Goal: Transaction & Acquisition: Purchase product/service

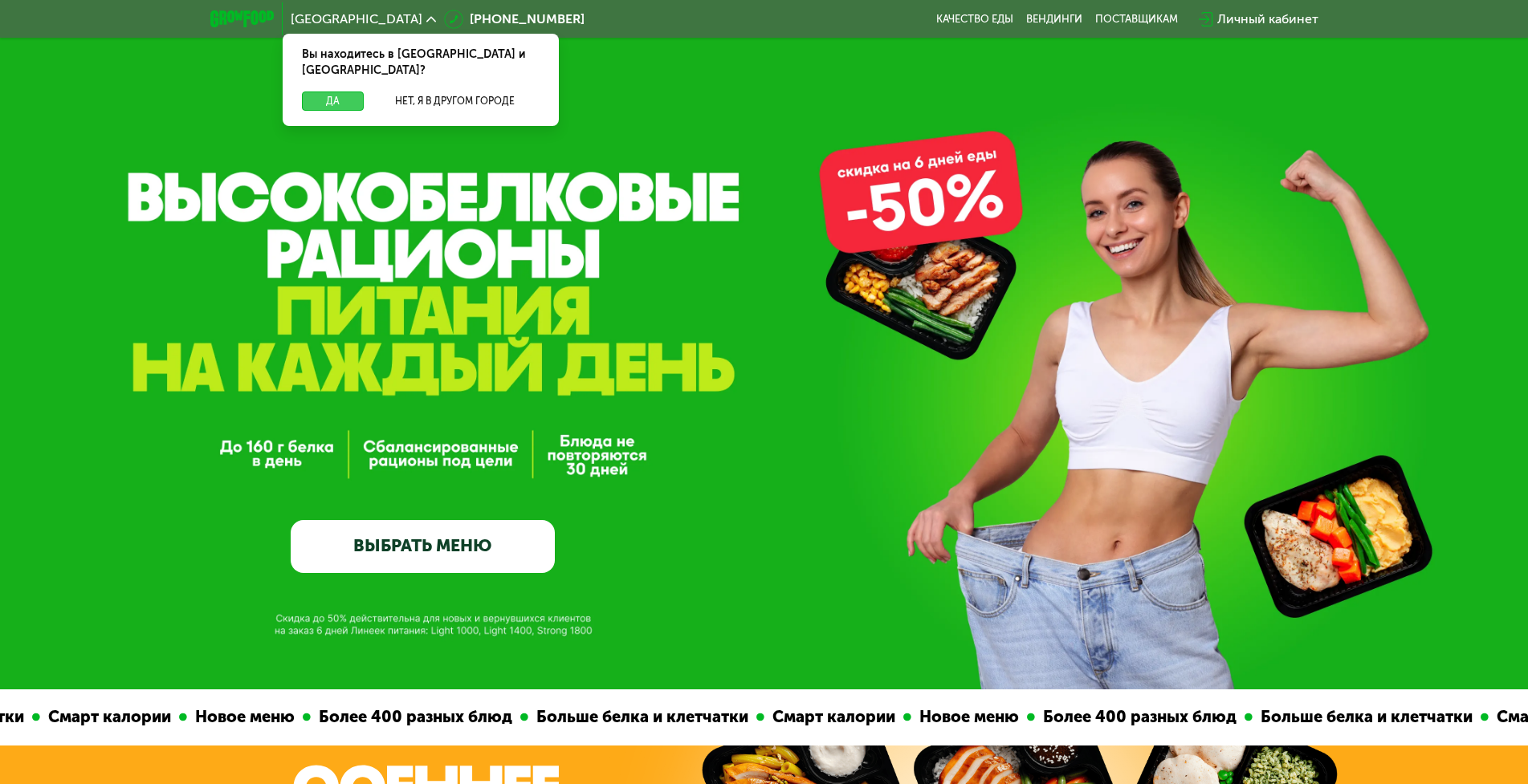
click at [316, 92] on button "Да" at bounding box center [333, 101] width 62 height 19
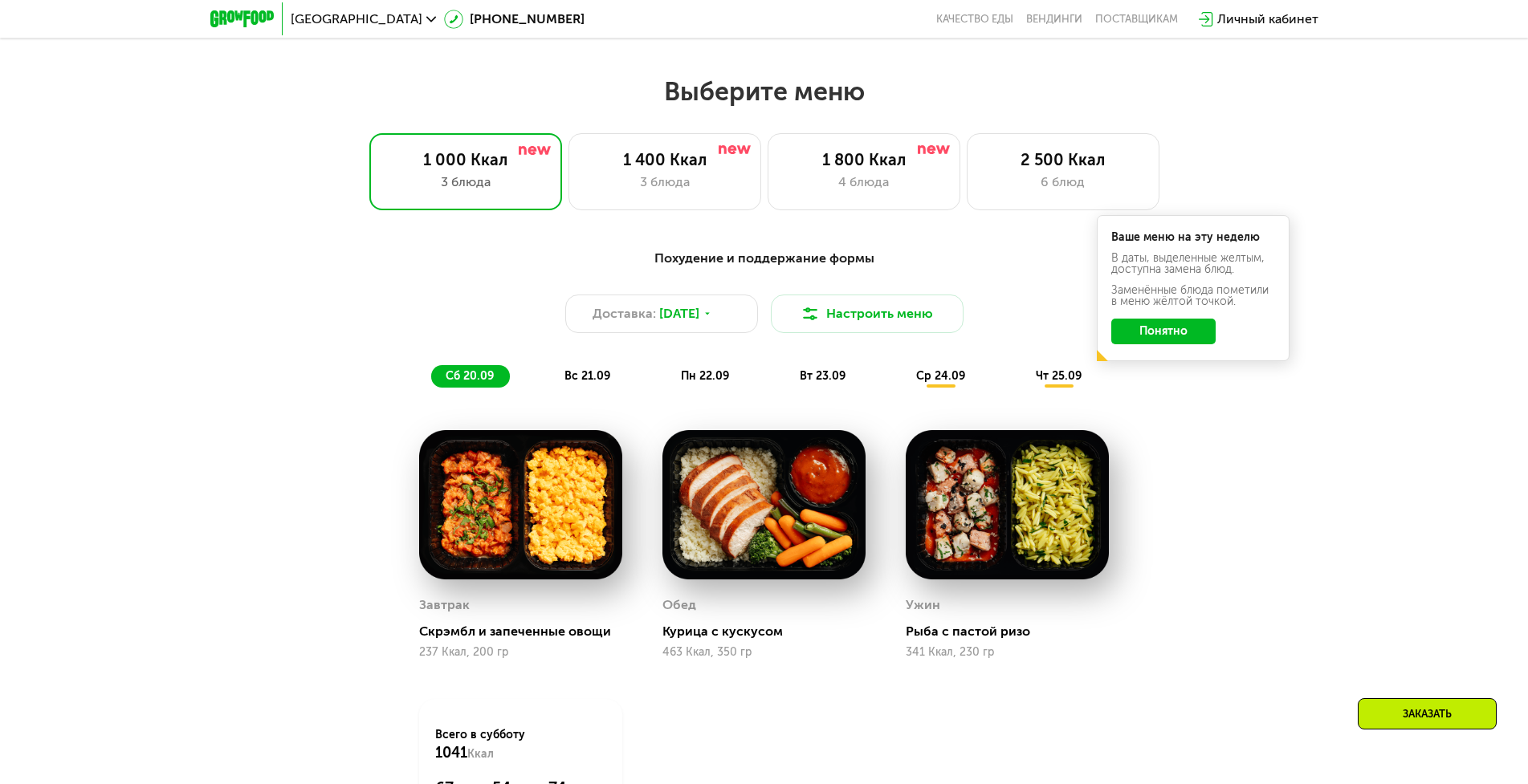
scroll to position [1284, 0]
click at [674, 169] on div "1 400 Ккал" at bounding box center [664, 160] width 159 height 19
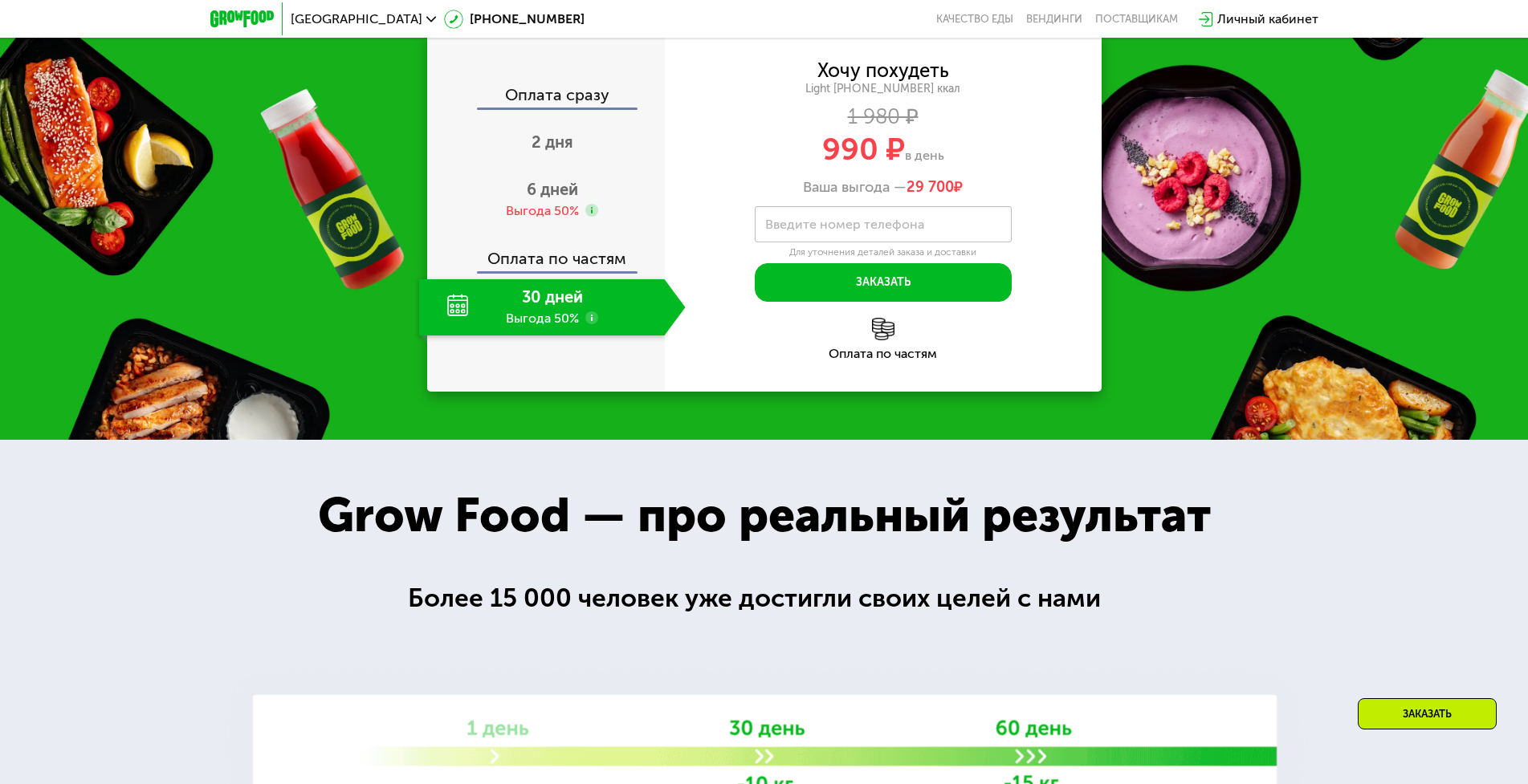
scroll to position [2167, 0]
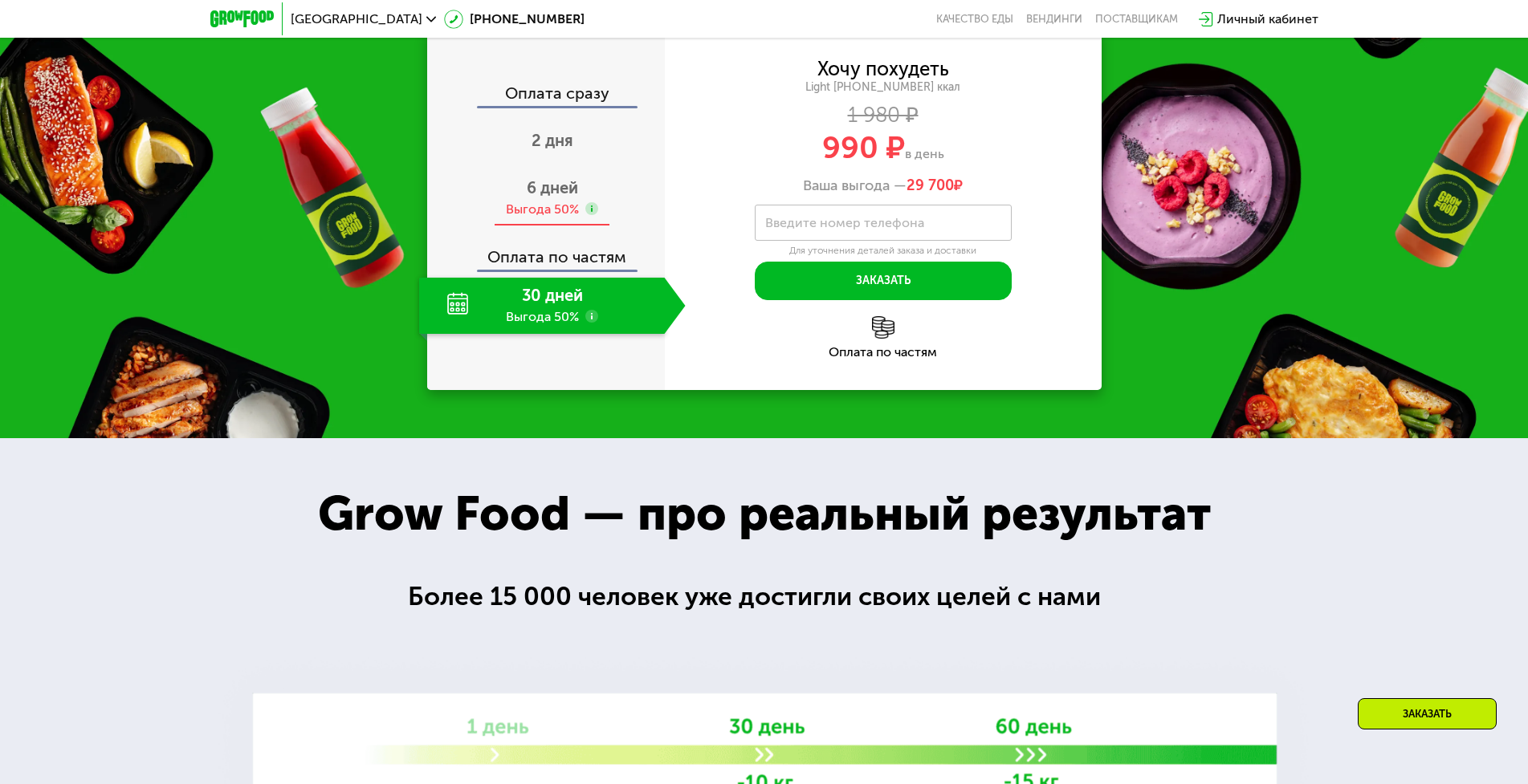
click at [546, 197] on span "6 дней" at bounding box center [553, 188] width 51 height 19
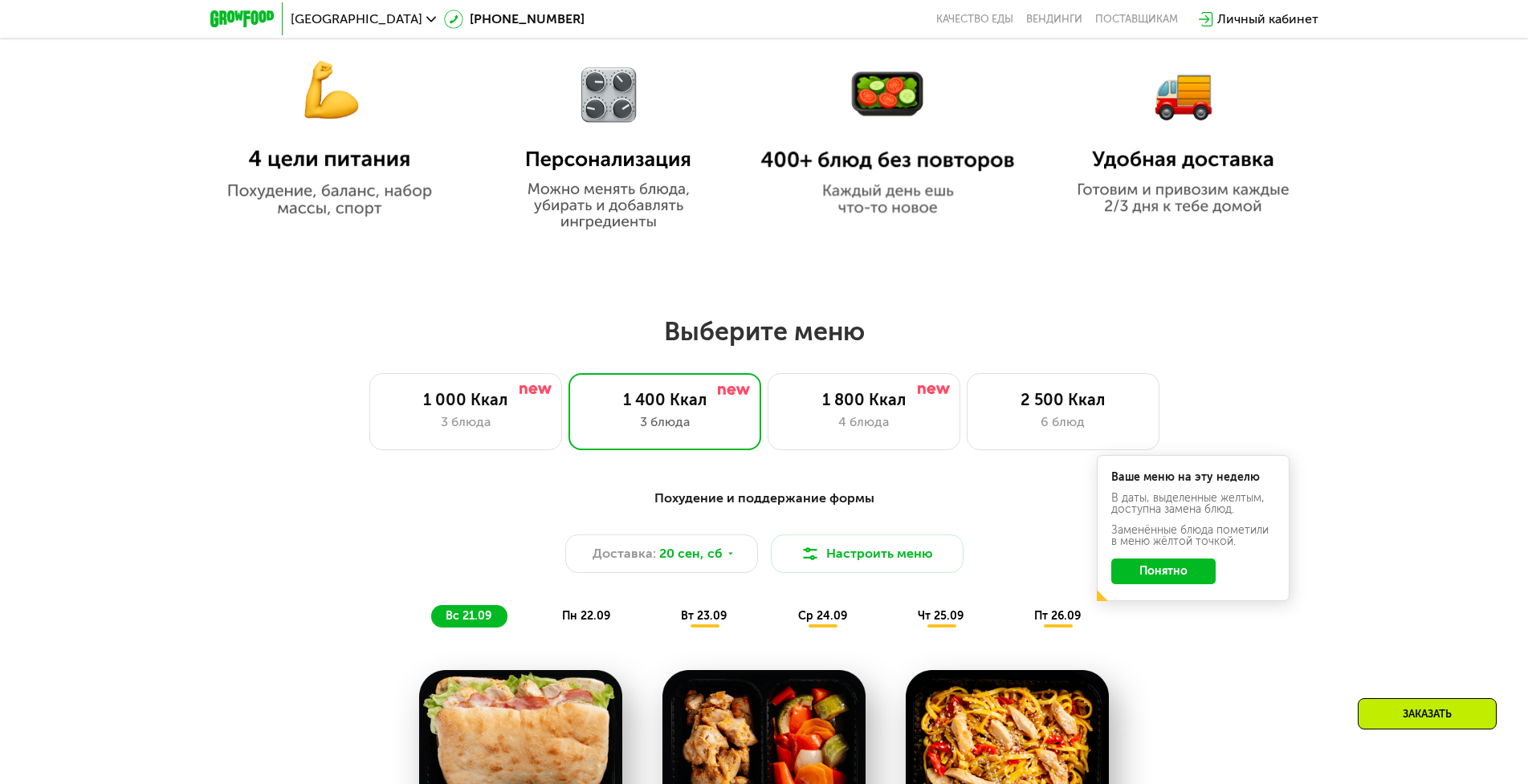
scroll to position [1044, 0]
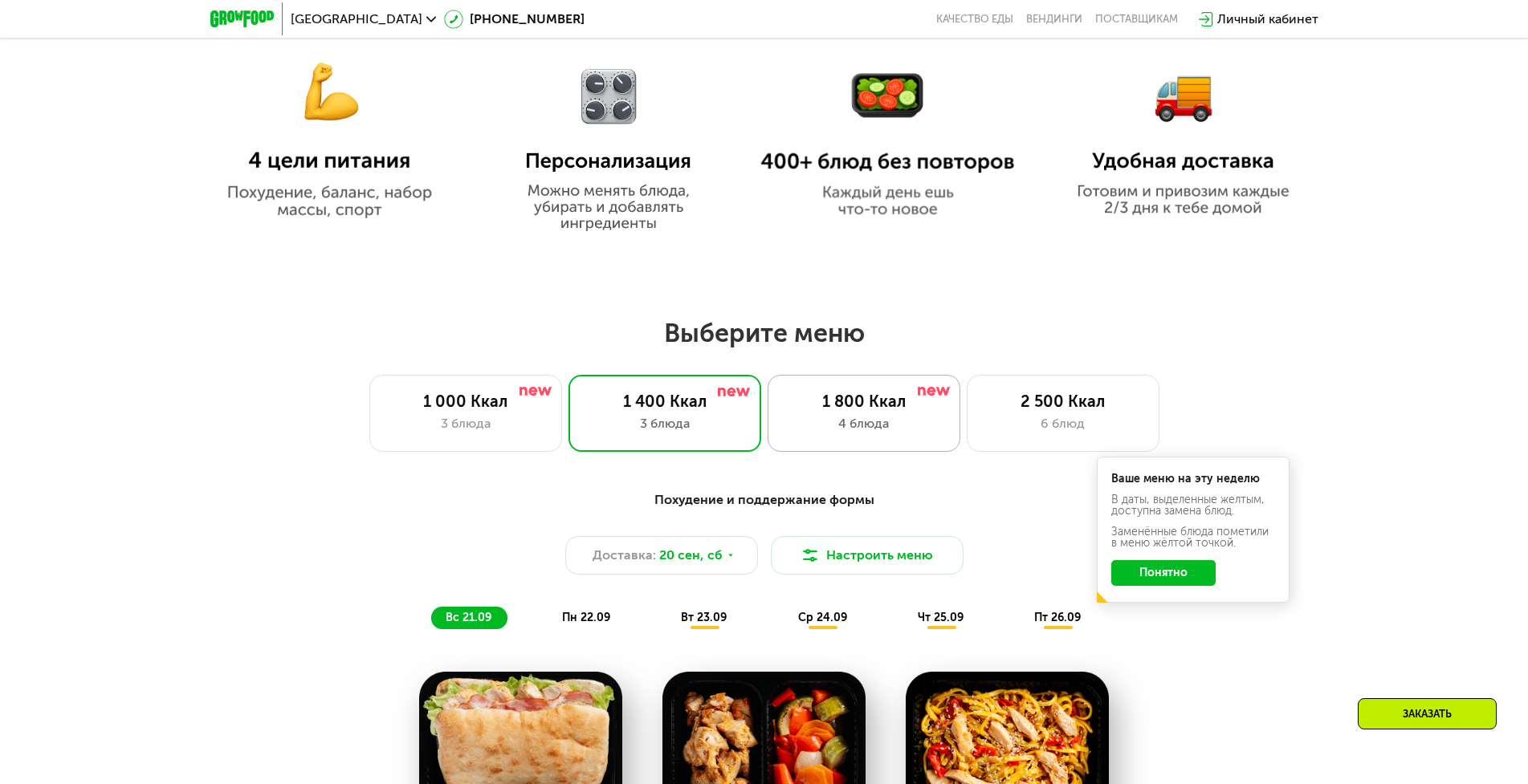
click at [848, 411] on div "1 800 Ккал" at bounding box center [864, 402] width 159 height 19
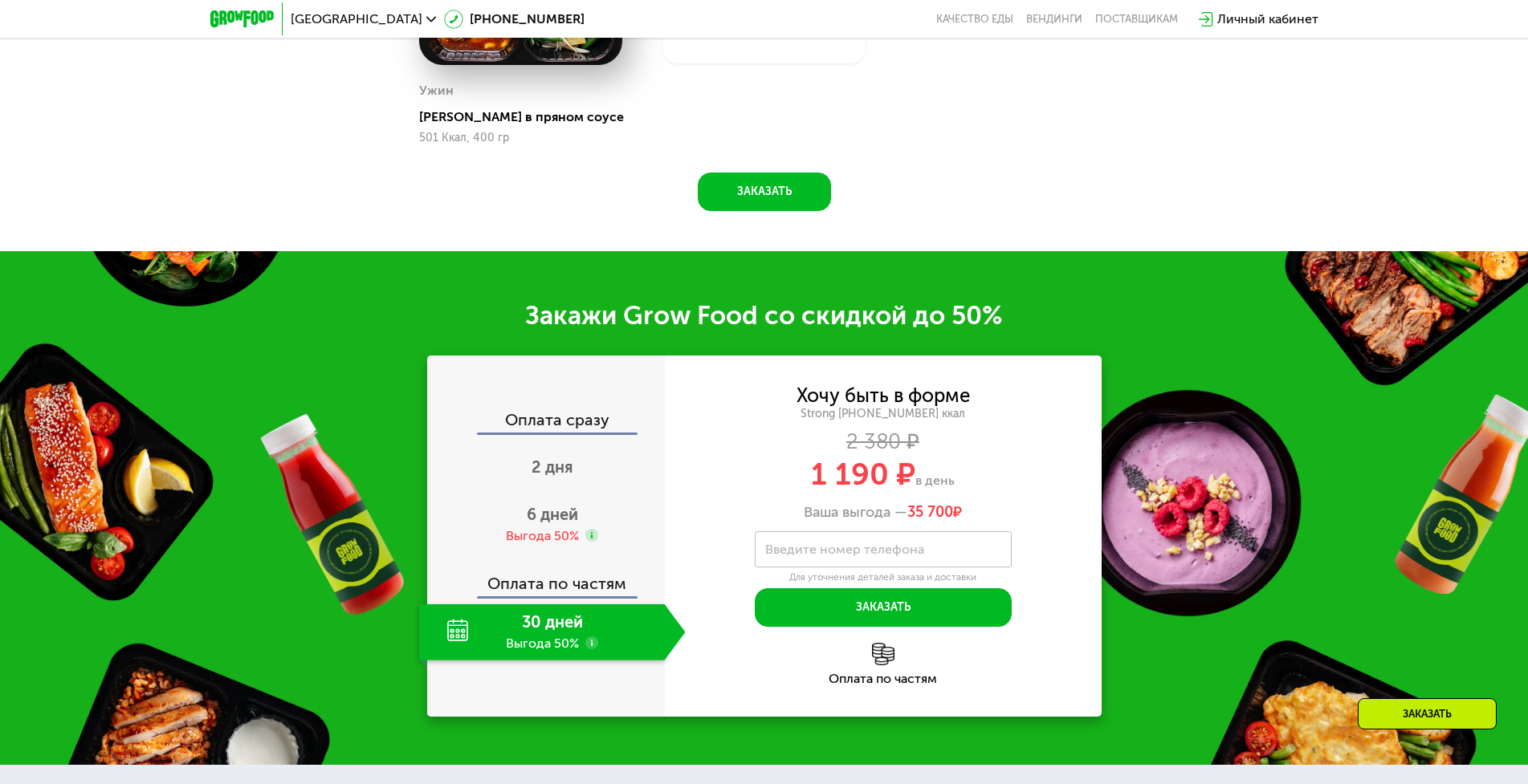
scroll to position [2087, 0]
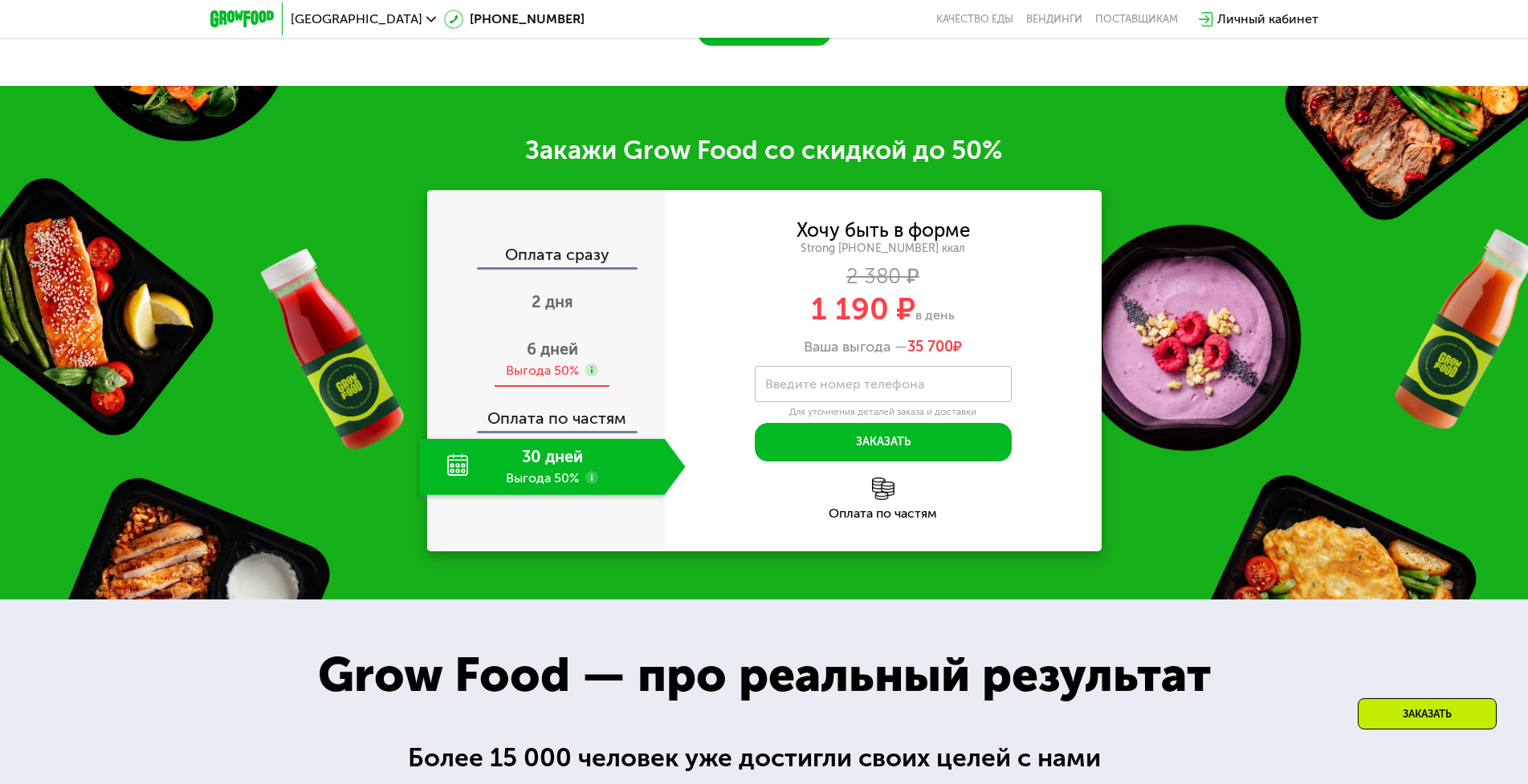
click at [522, 388] on div "6 дней Выгода 50%" at bounding box center [553, 359] width 267 height 56
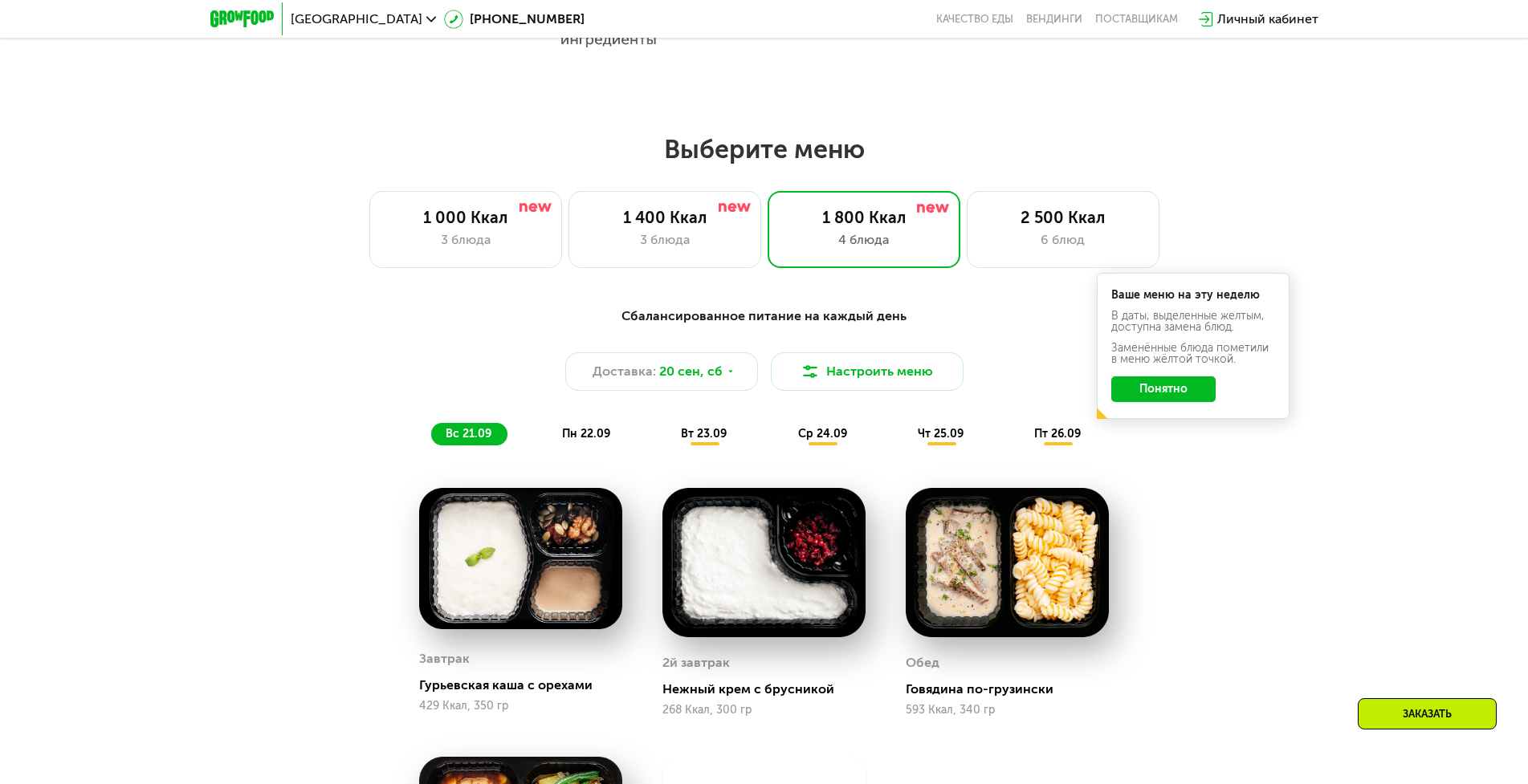
scroll to position [1204, 0]
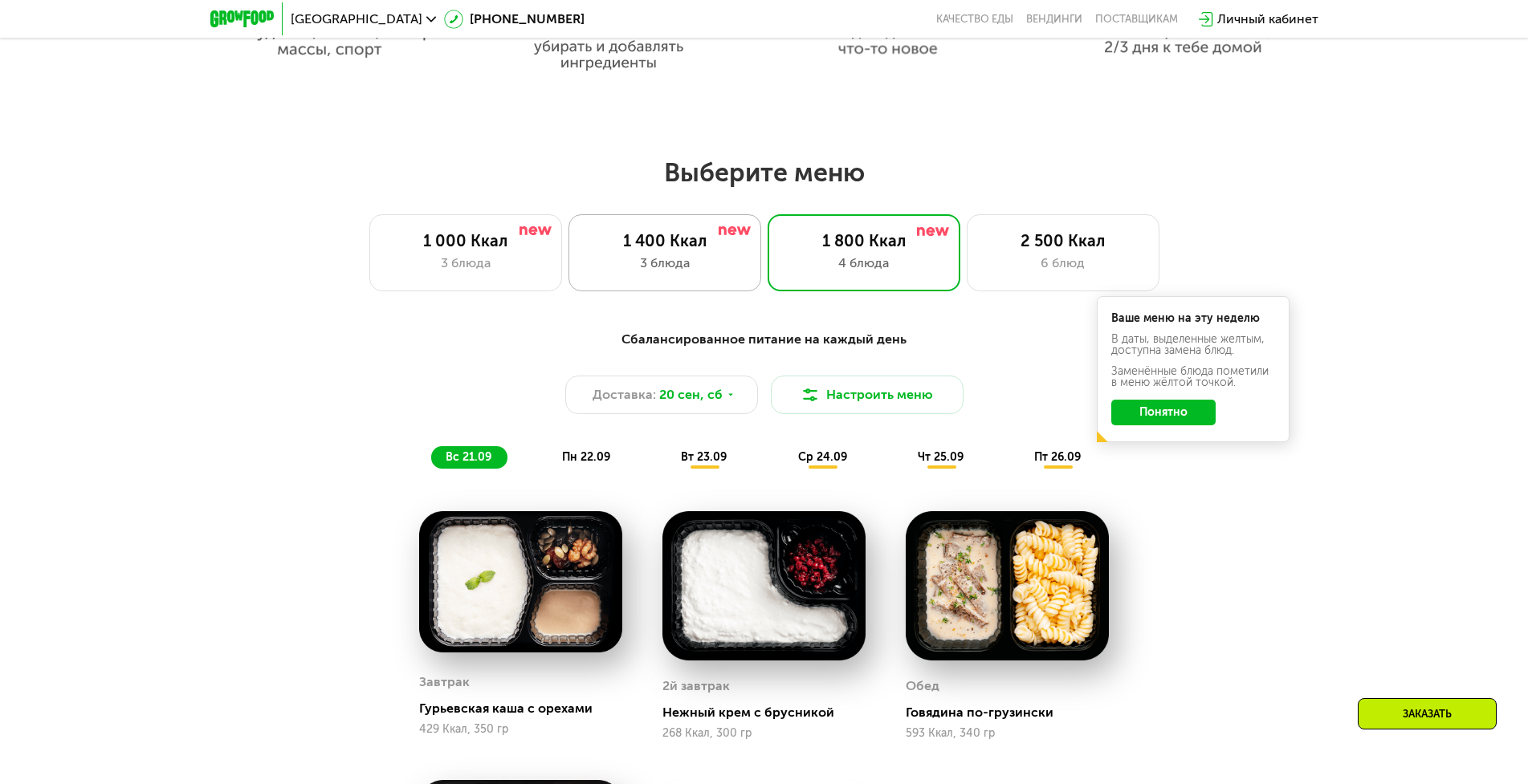
click at [671, 263] on div "3 блюда" at bounding box center [664, 263] width 159 height 19
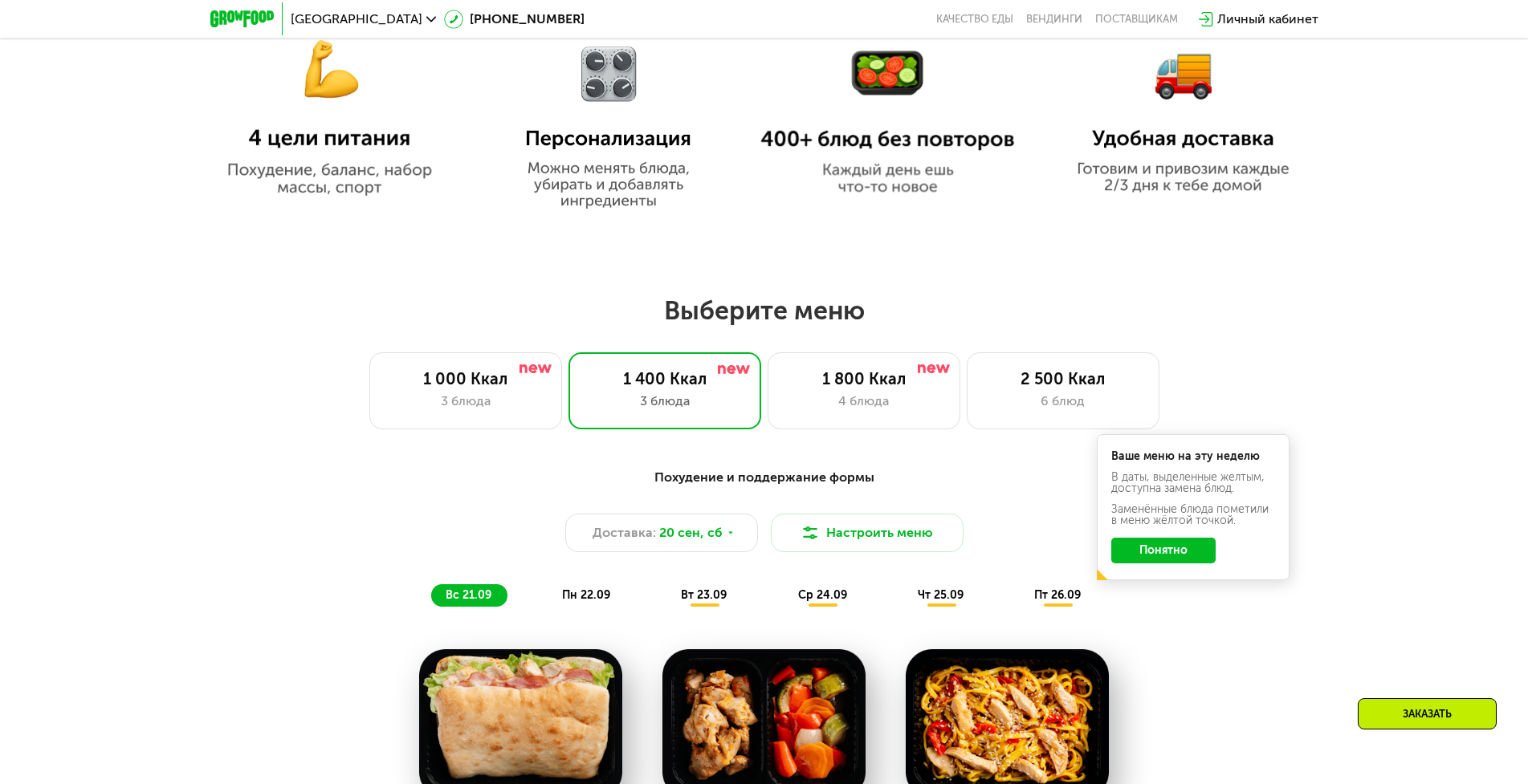
scroll to position [963, 0]
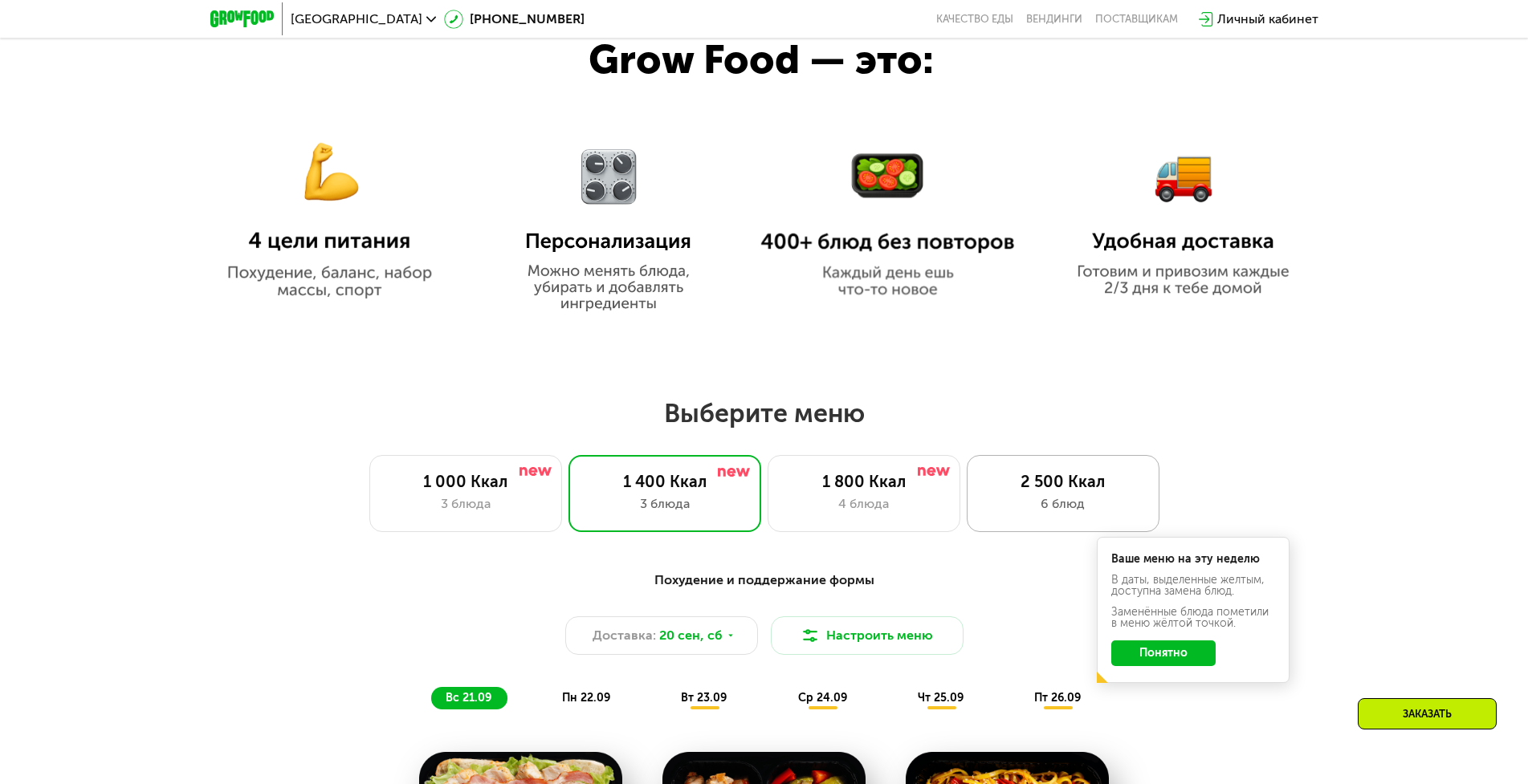
click at [1054, 500] on div "6 блюд" at bounding box center [1063, 504] width 159 height 19
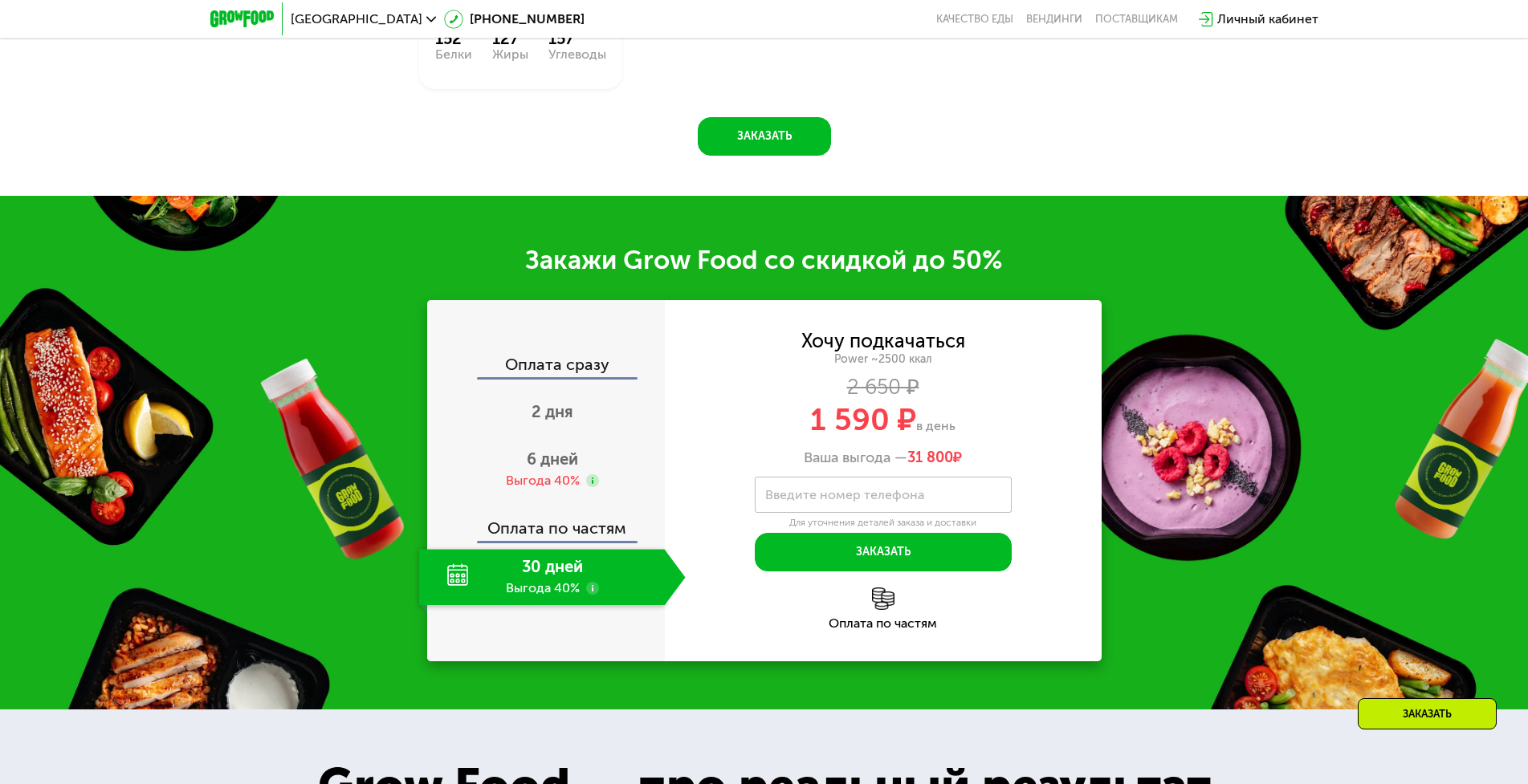
scroll to position [2327, 0]
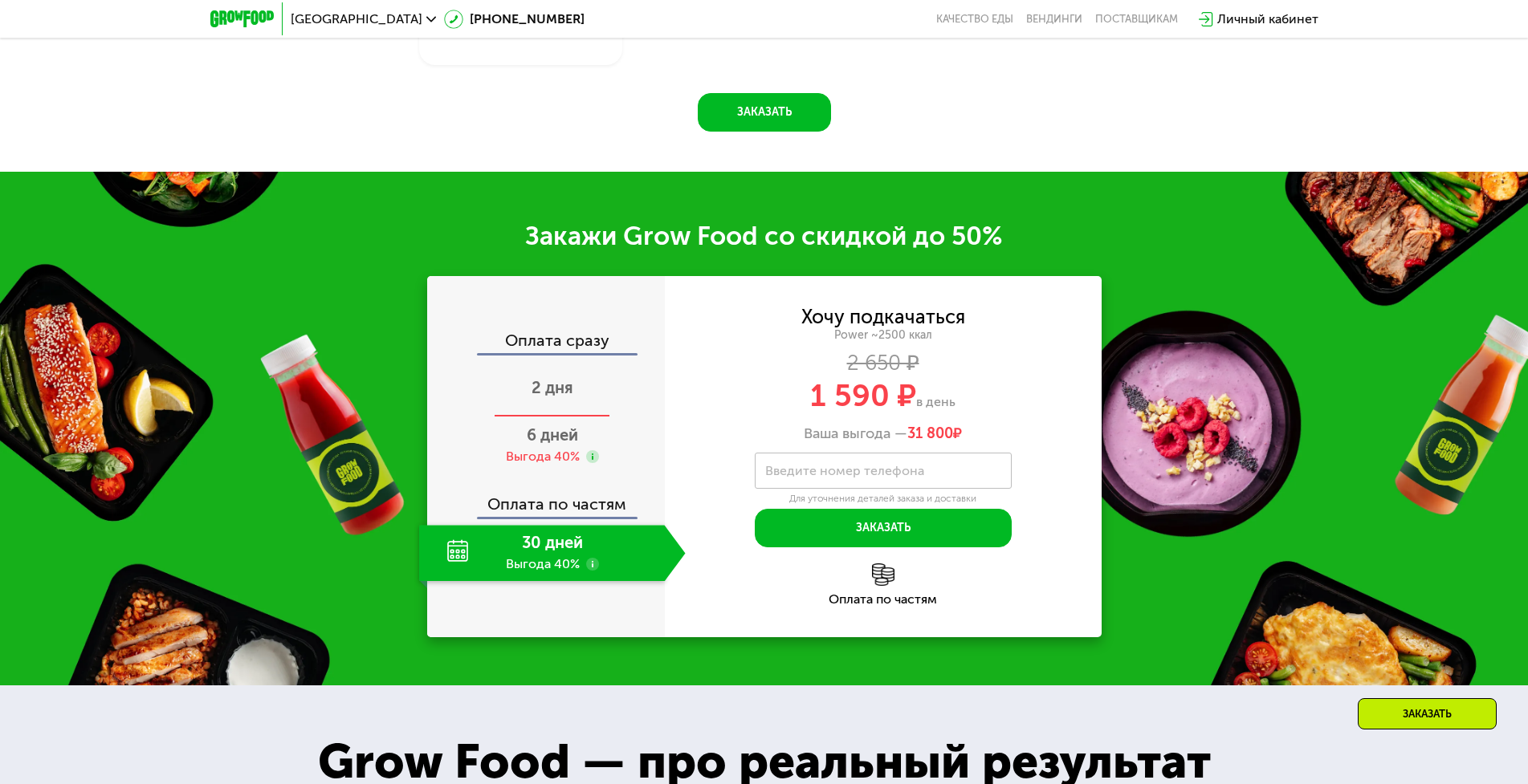
click at [554, 396] on div "2 дня" at bounding box center [553, 389] width 267 height 56
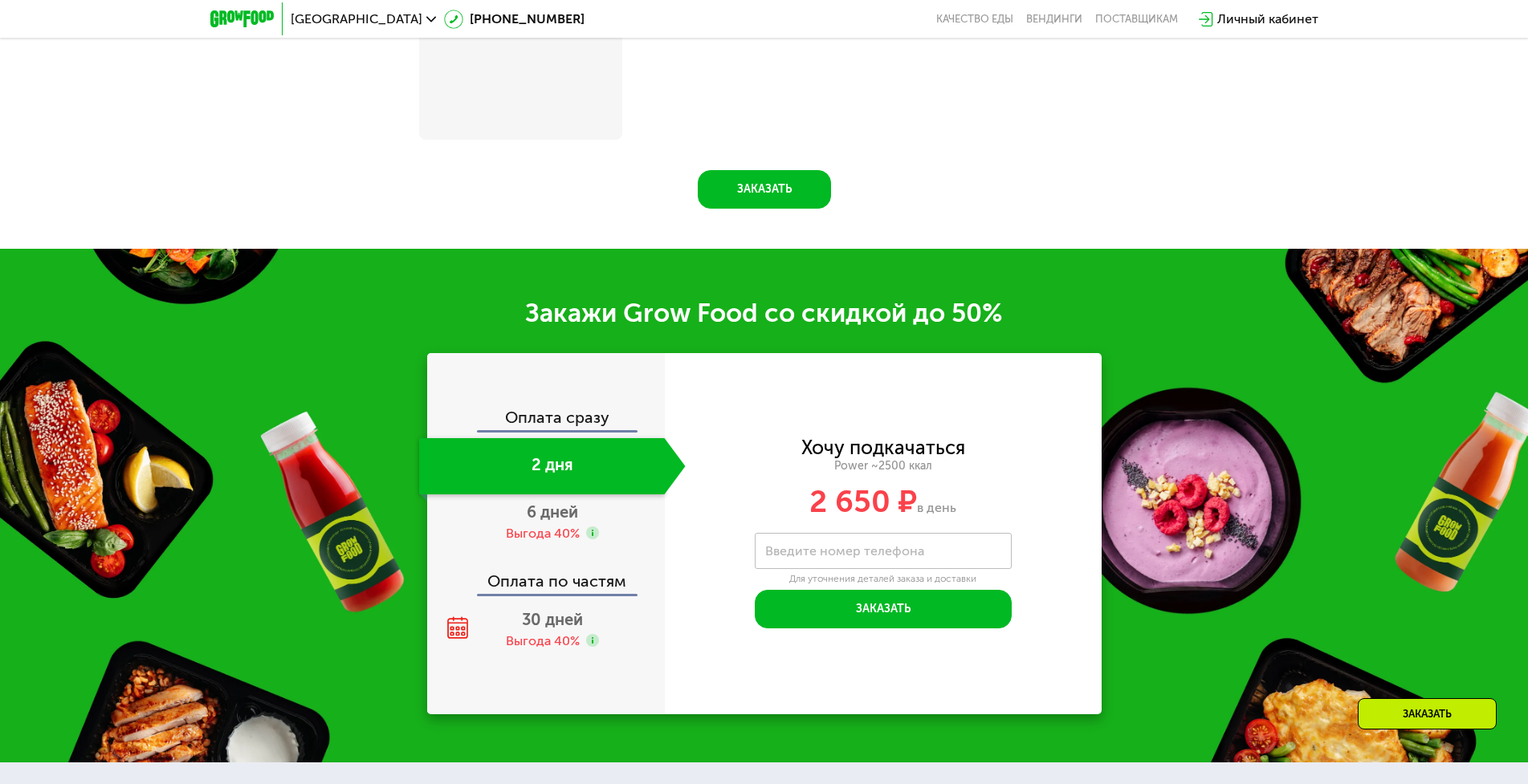
scroll to position [2389, 0]
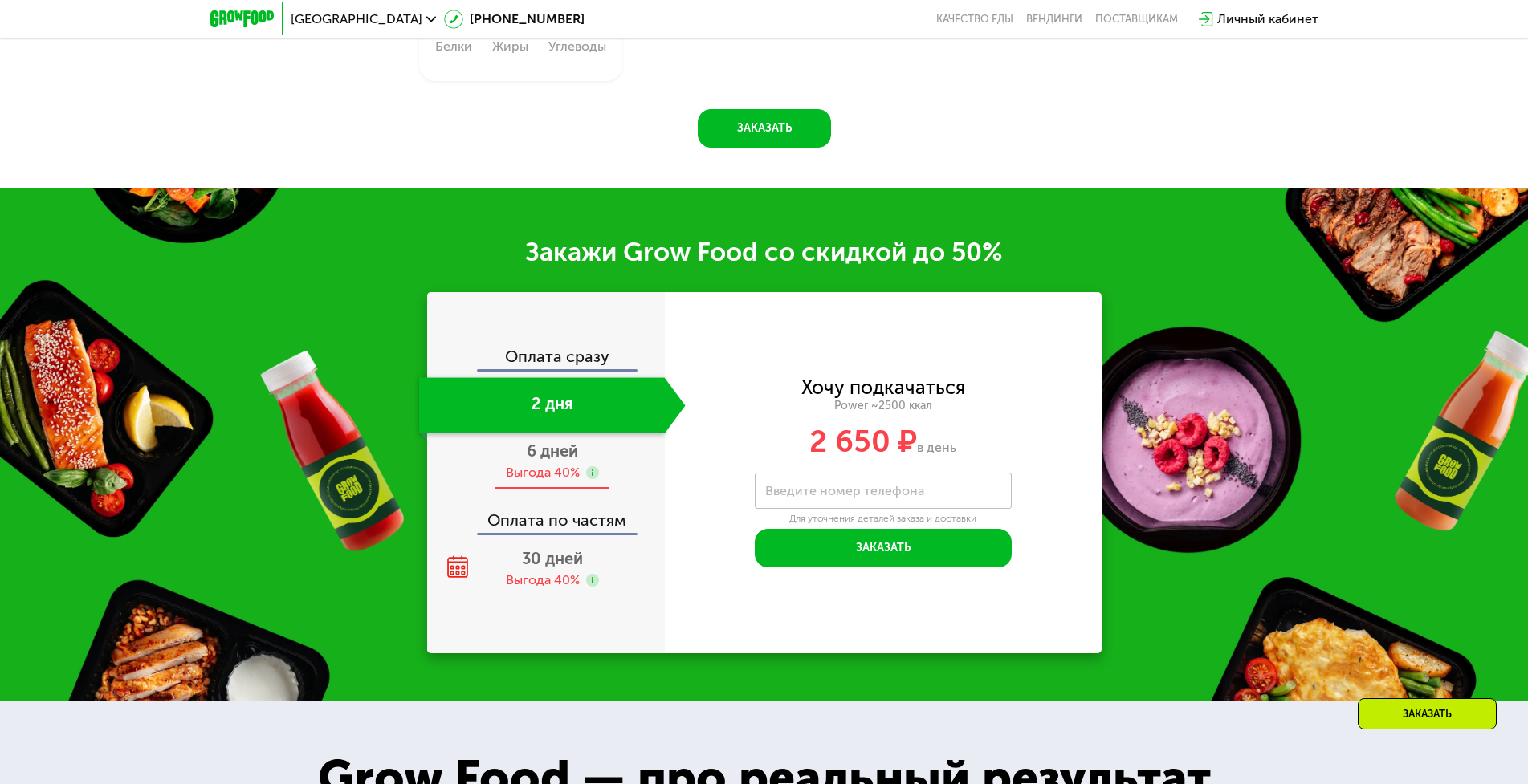
click at [541, 461] on span "6 дней" at bounding box center [553, 451] width 51 height 19
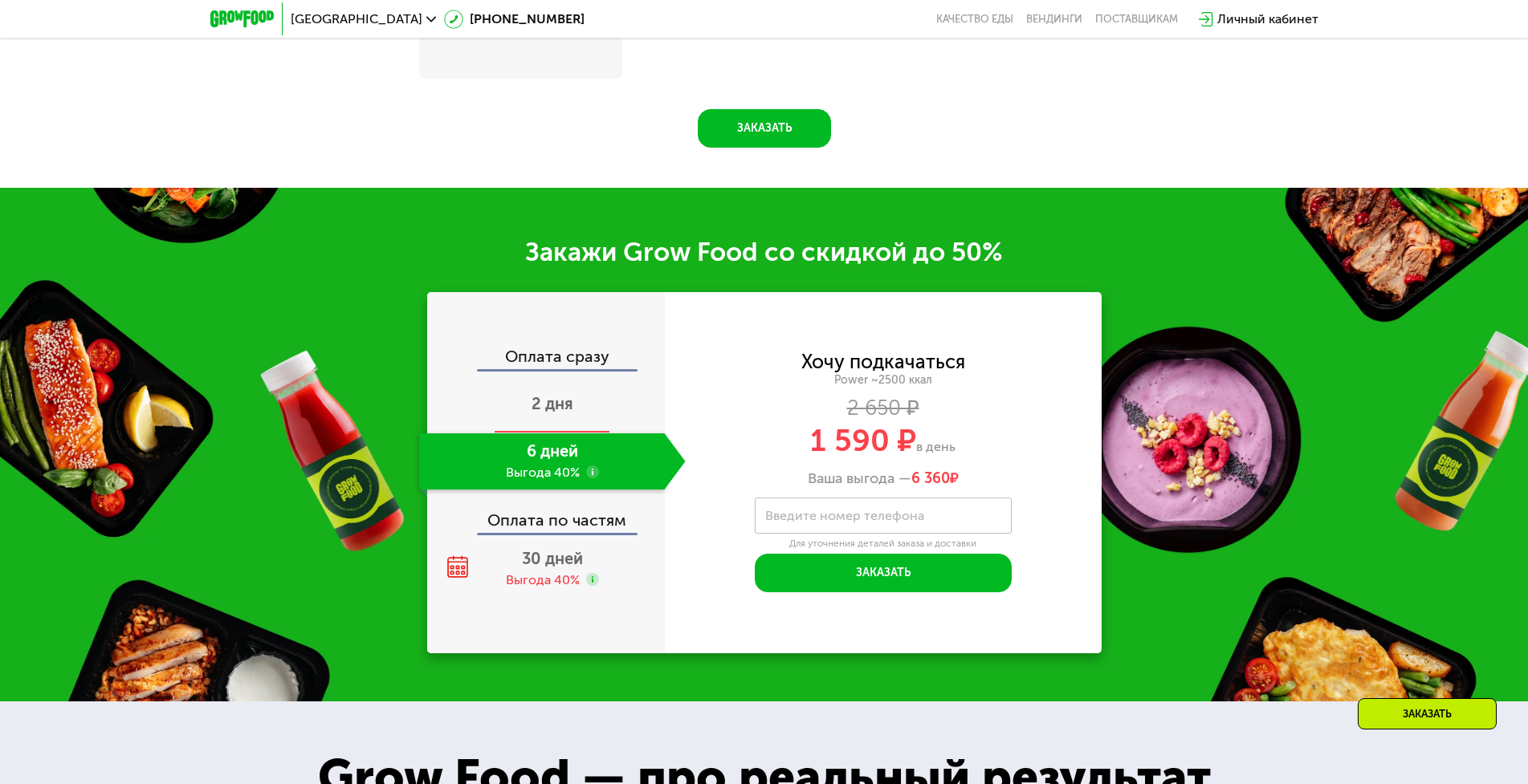
click at [556, 424] on div "2 дня" at bounding box center [553, 405] width 267 height 56
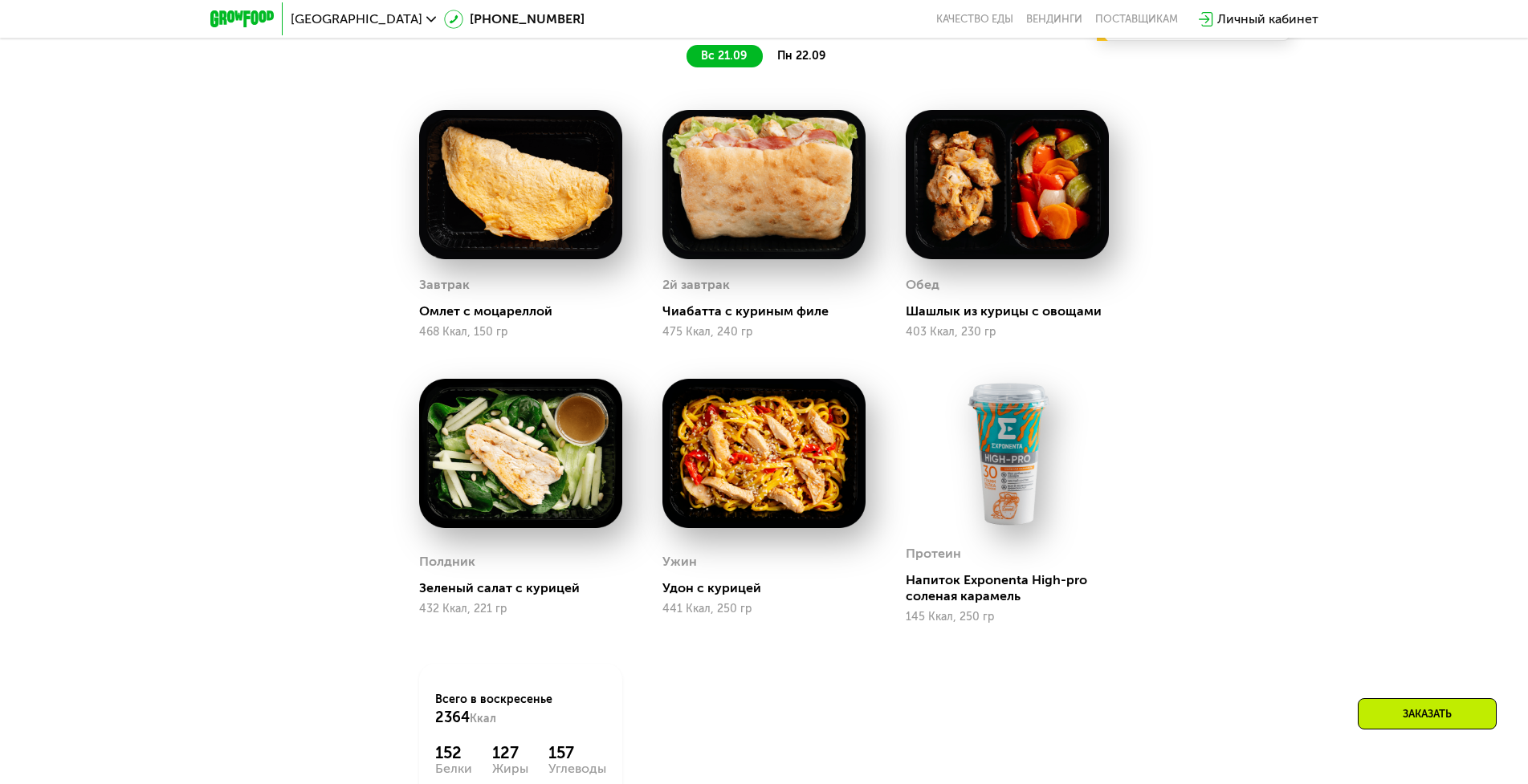
scroll to position [1525, 0]
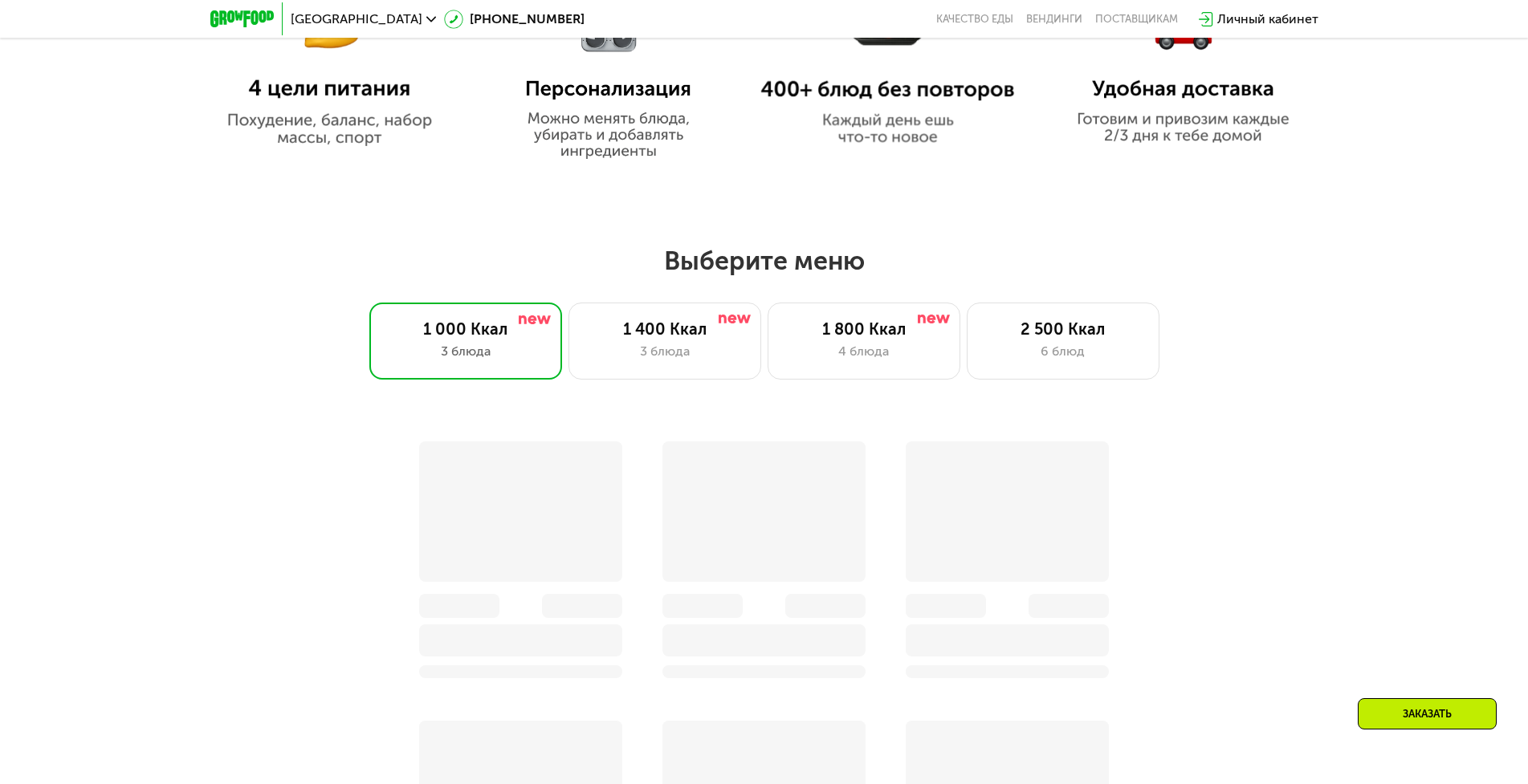
scroll to position [1204, 0]
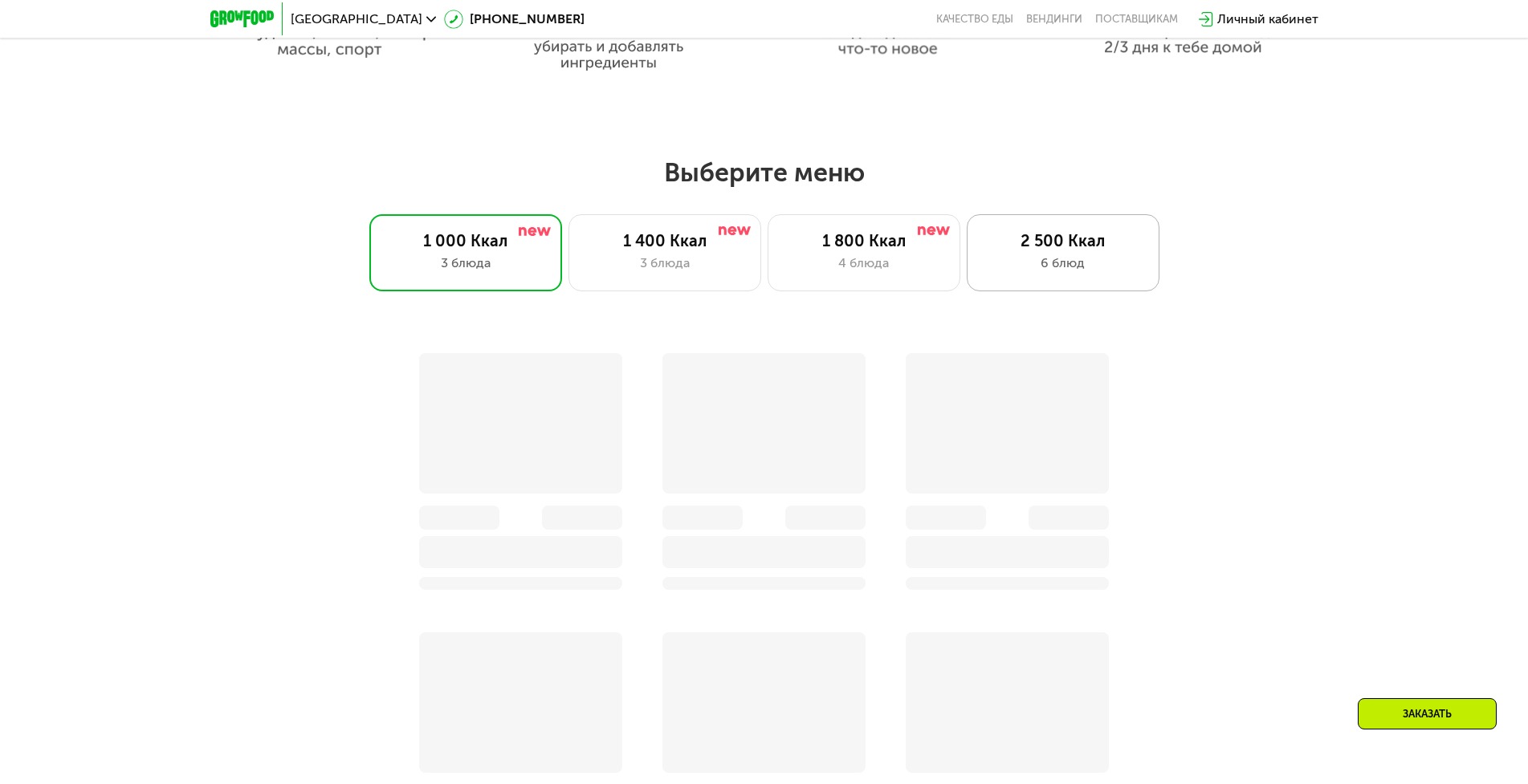
click at [1072, 257] on div "2 500 Ккал 6 блюд" at bounding box center [1063, 252] width 193 height 77
click at [1038, 248] on div "2 500 Ккал" at bounding box center [1063, 240] width 159 height 19
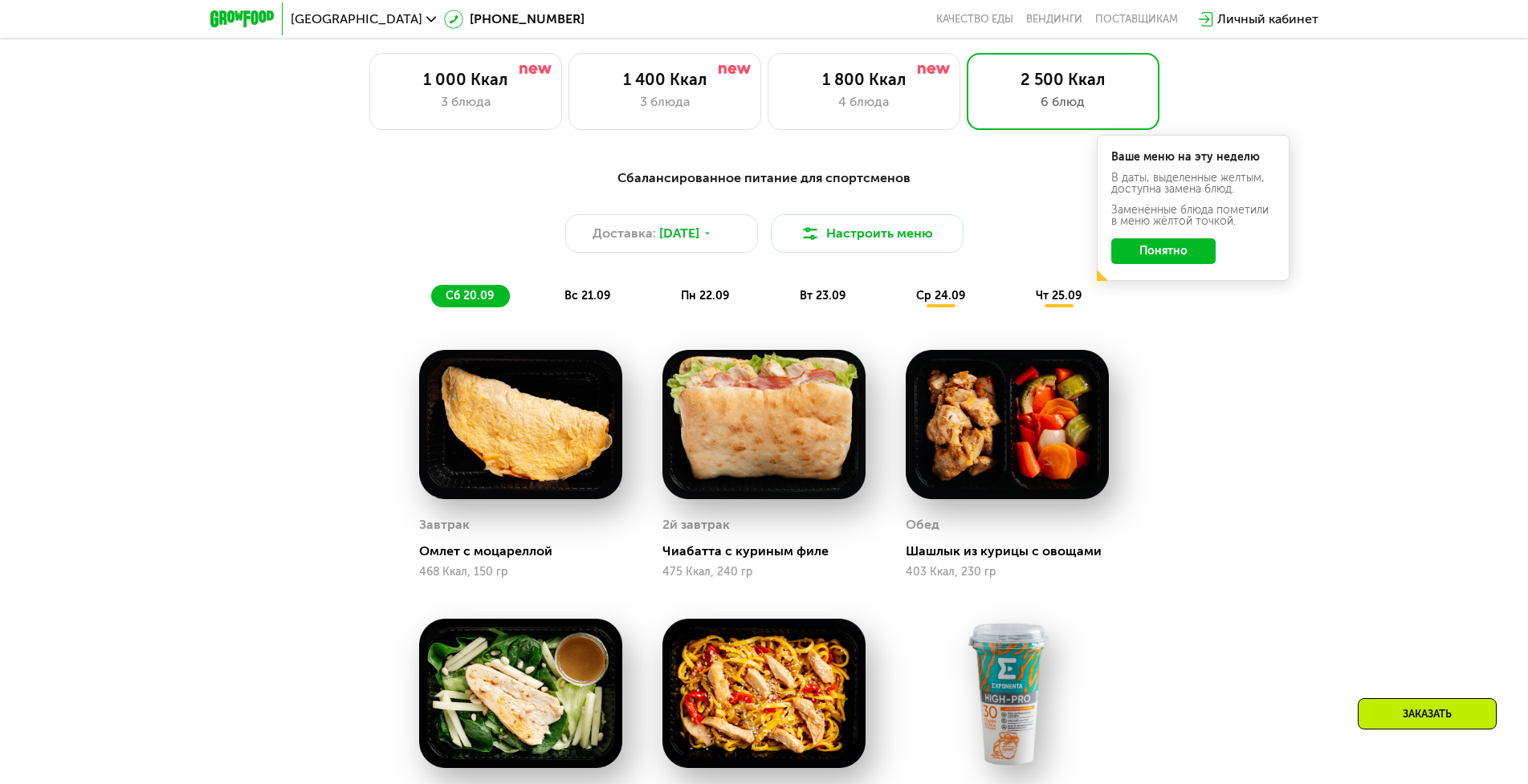
scroll to position [1365, 0]
click at [700, 239] on span "[DATE]" at bounding box center [679, 234] width 41 height 19
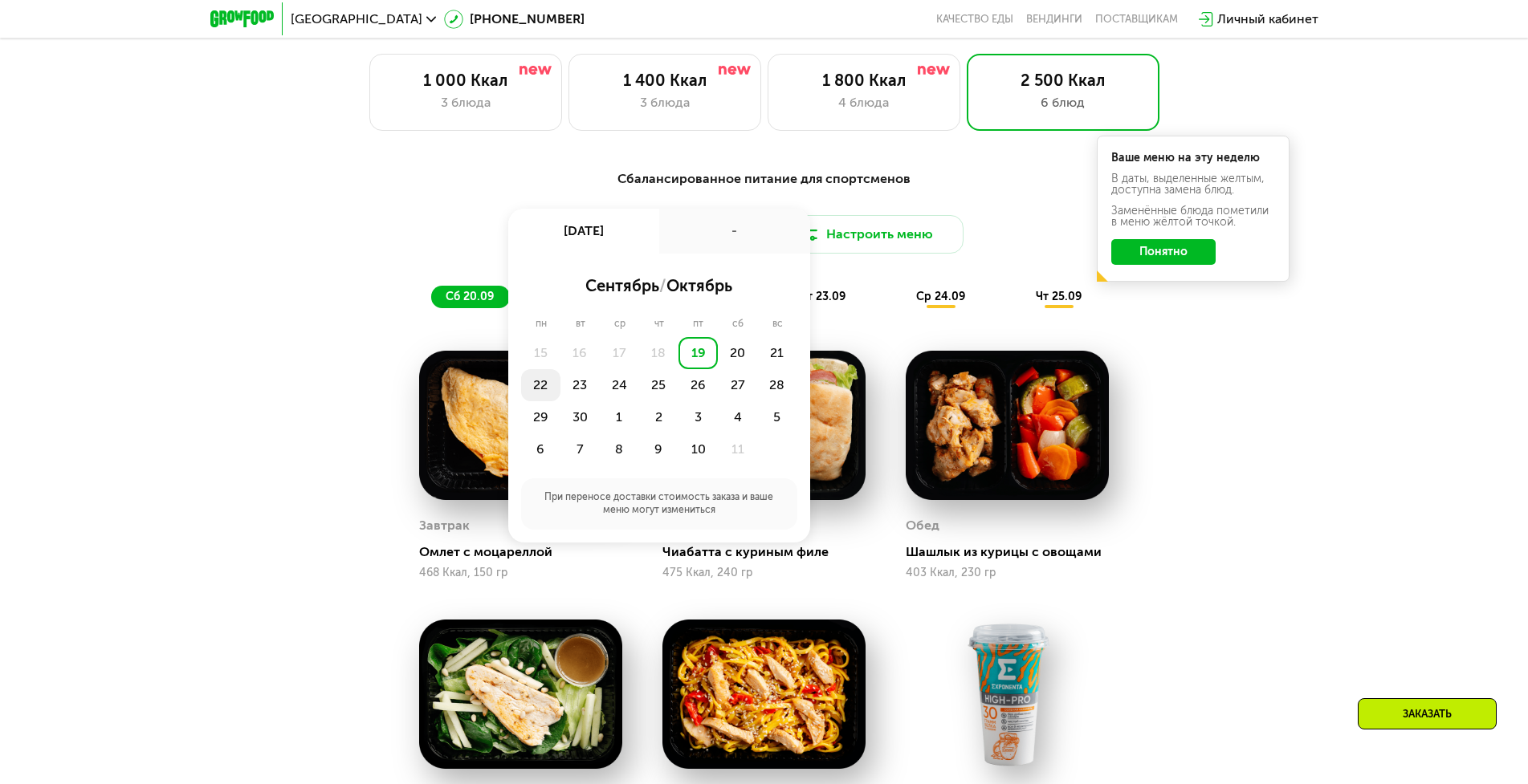
click at [533, 390] on div "22" at bounding box center [540, 385] width 40 height 32
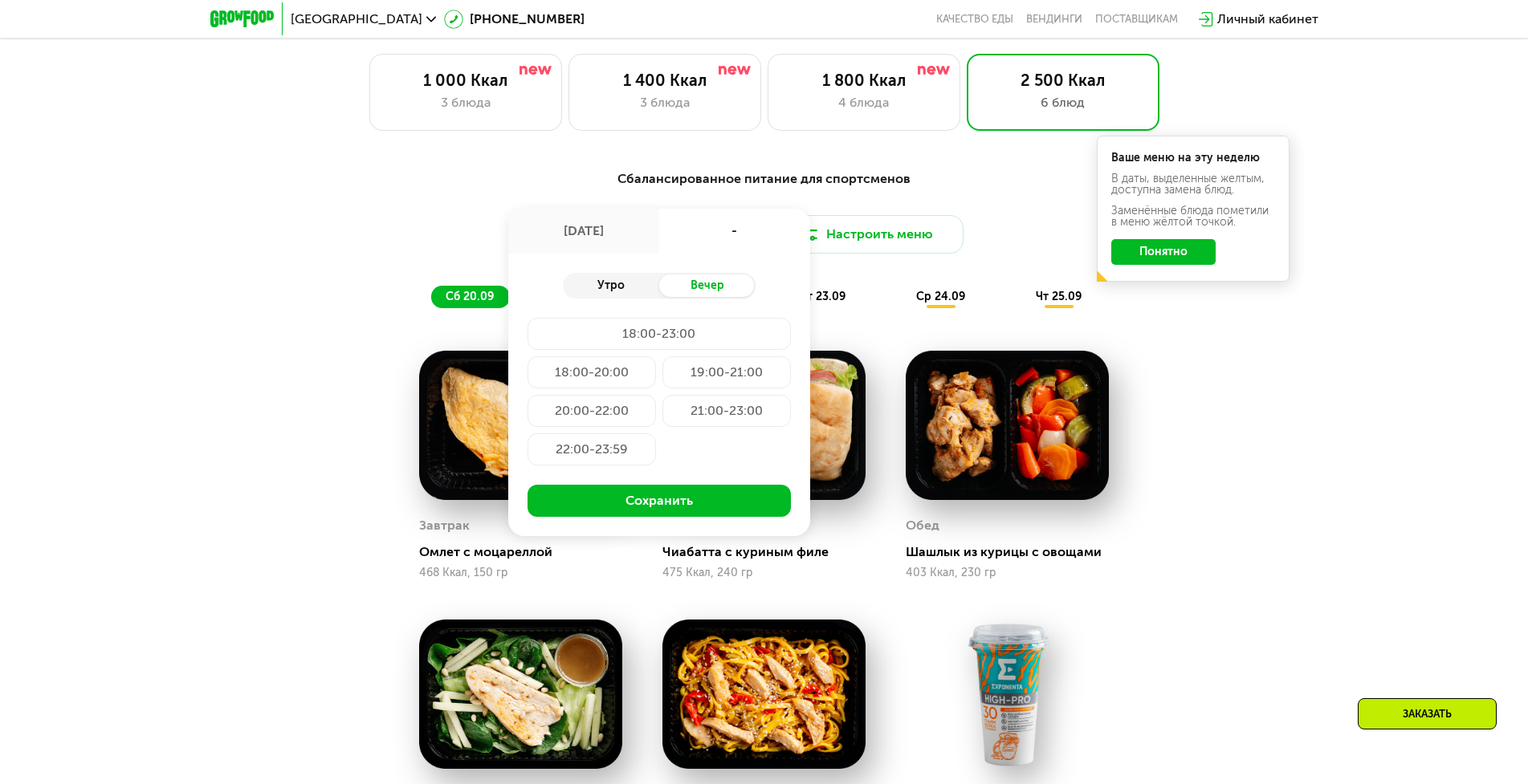
click at [614, 292] on div "Утро" at bounding box center [611, 286] width 96 height 23
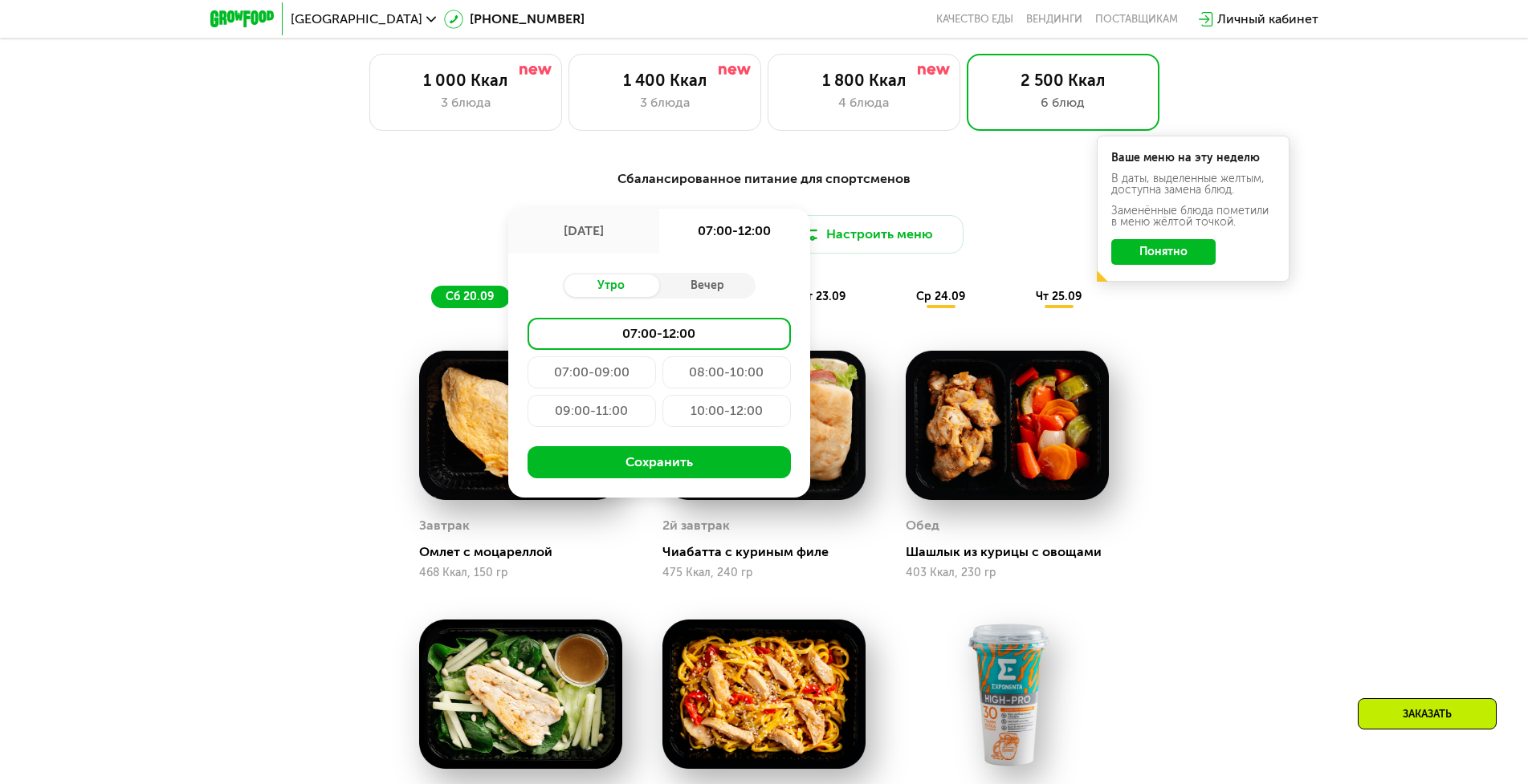
click at [612, 235] on div "22 сен, пн" at bounding box center [583, 231] width 151 height 45
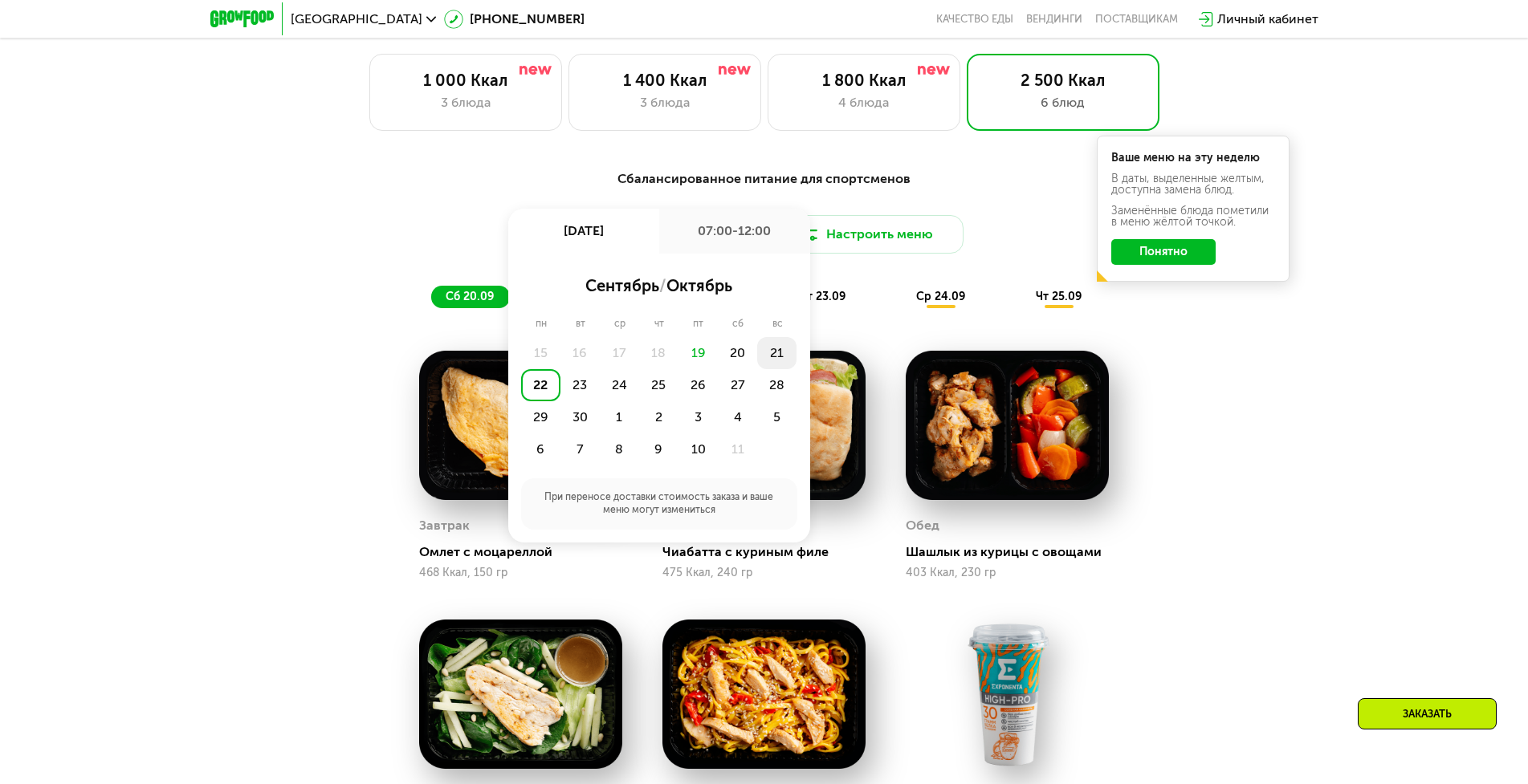
click at [777, 359] on div "21" at bounding box center [776, 353] width 40 height 32
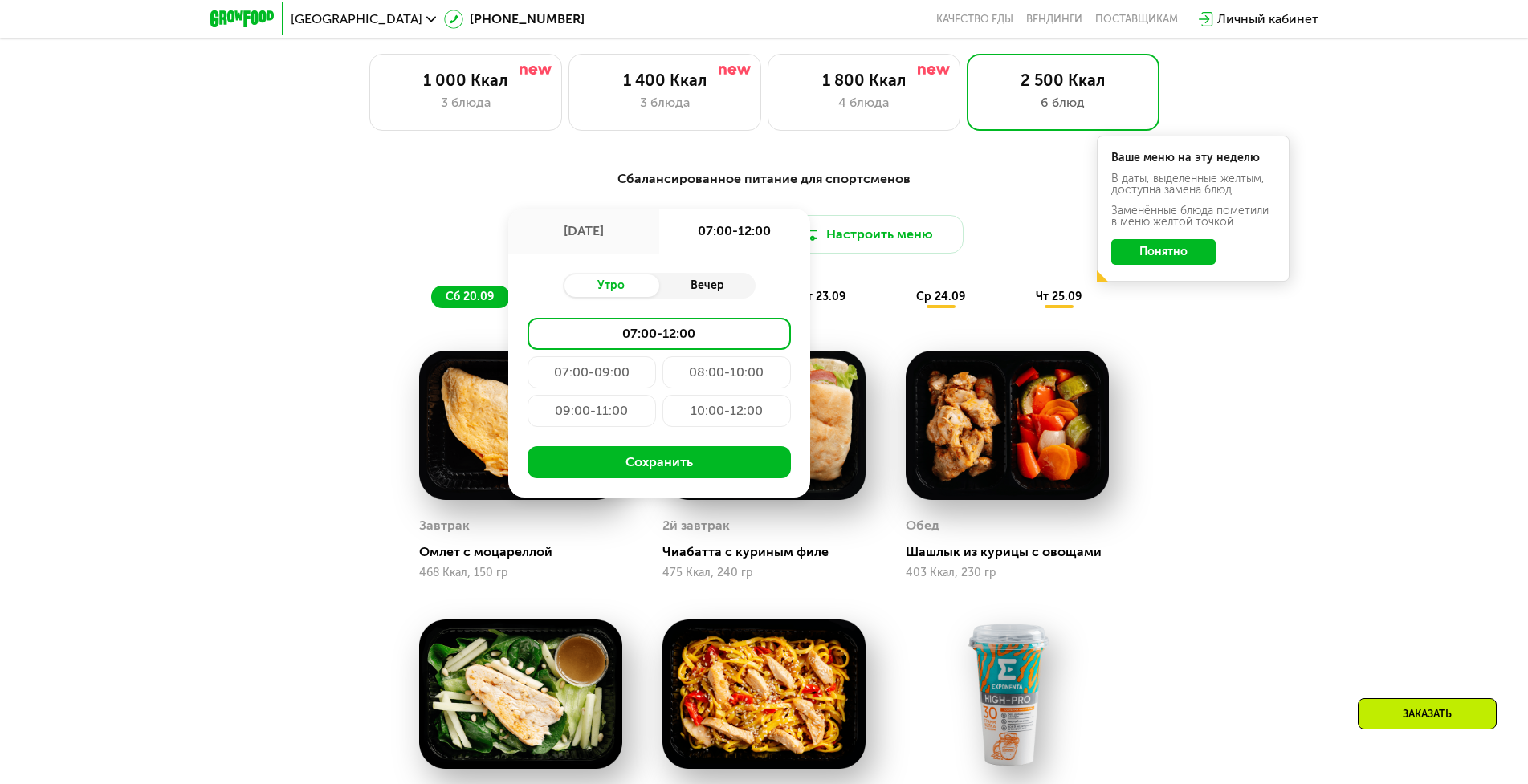
click at [708, 293] on div "Вечер" at bounding box center [707, 286] width 96 height 23
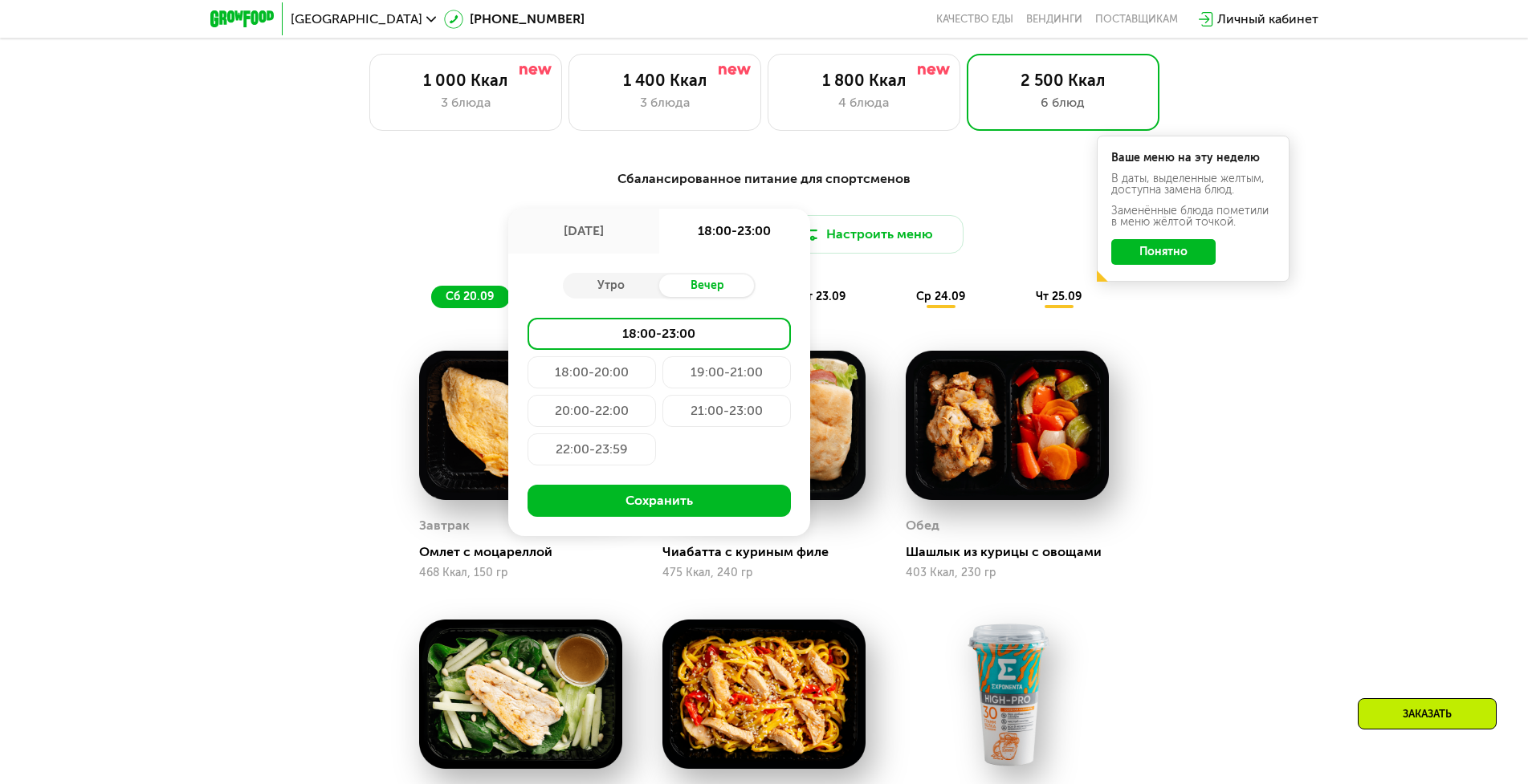
click at [1281, 348] on div "Сбалансированное питание для спортсменов Доставка: 21 сен, вс 21 сен, вс 18:00-…" at bounding box center [764, 649] width 1528 height 1004
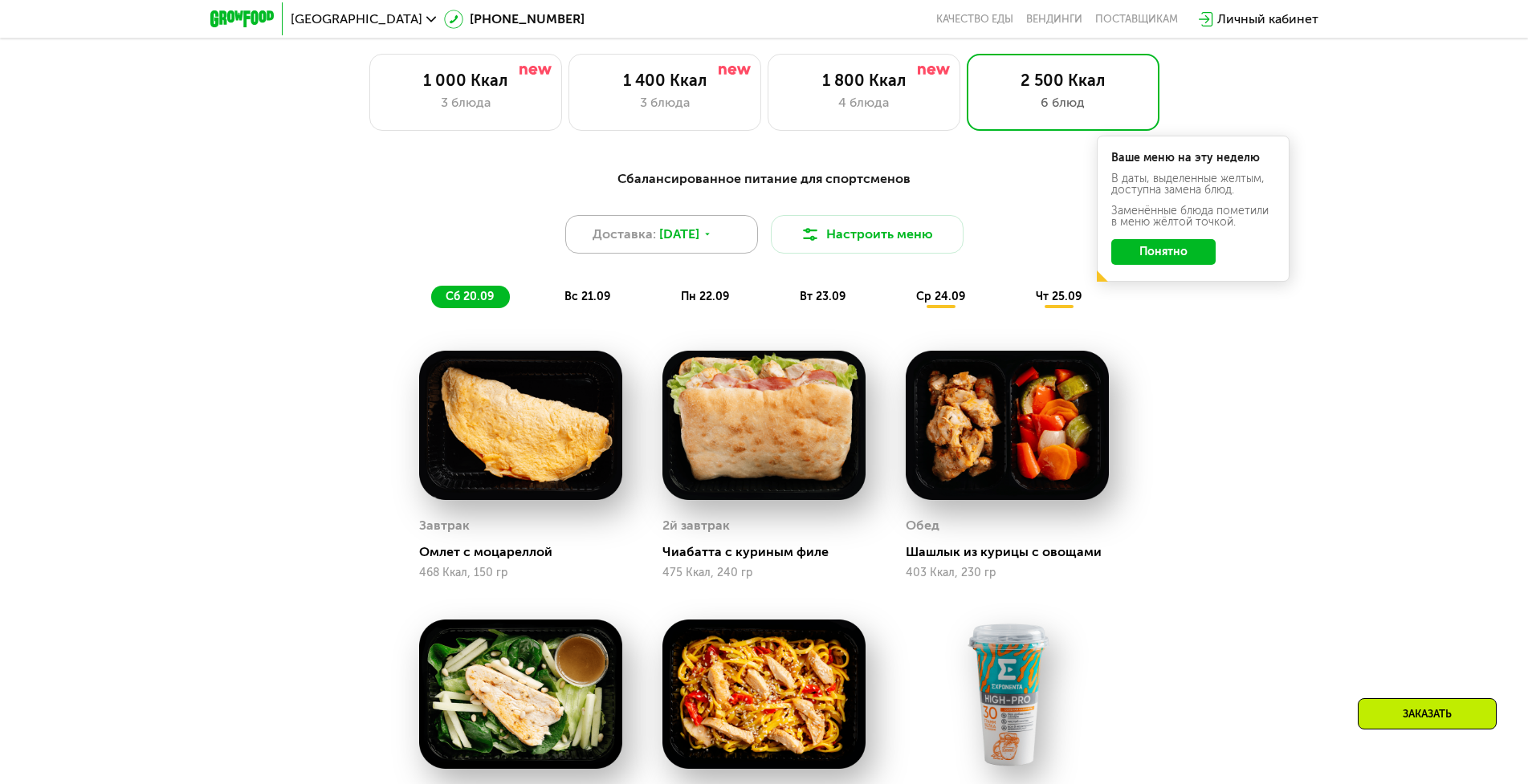
click at [676, 241] on span "[DATE]" at bounding box center [679, 234] width 41 height 19
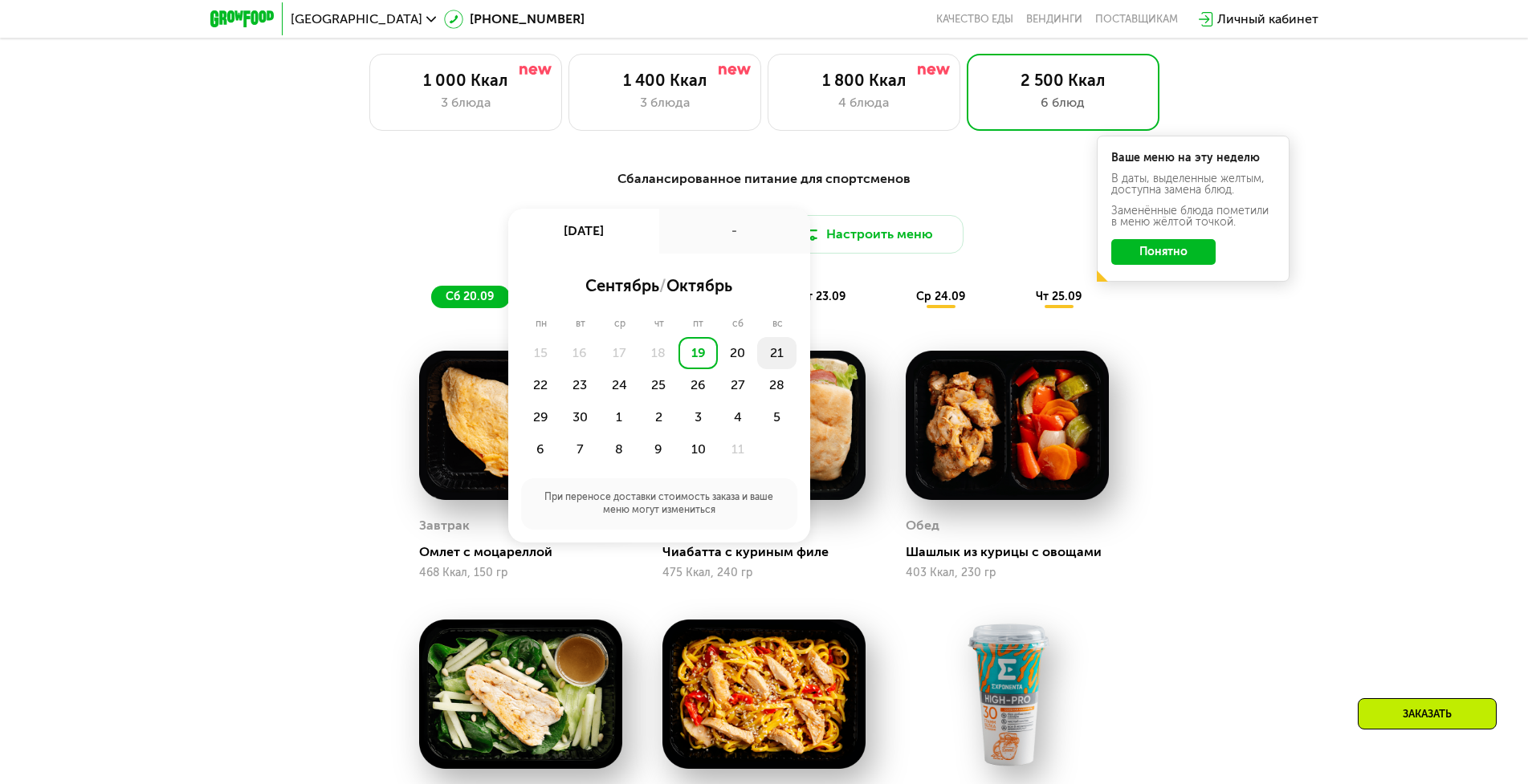
click at [769, 355] on div "21" at bounding box center [776, 353] width 40 height 32
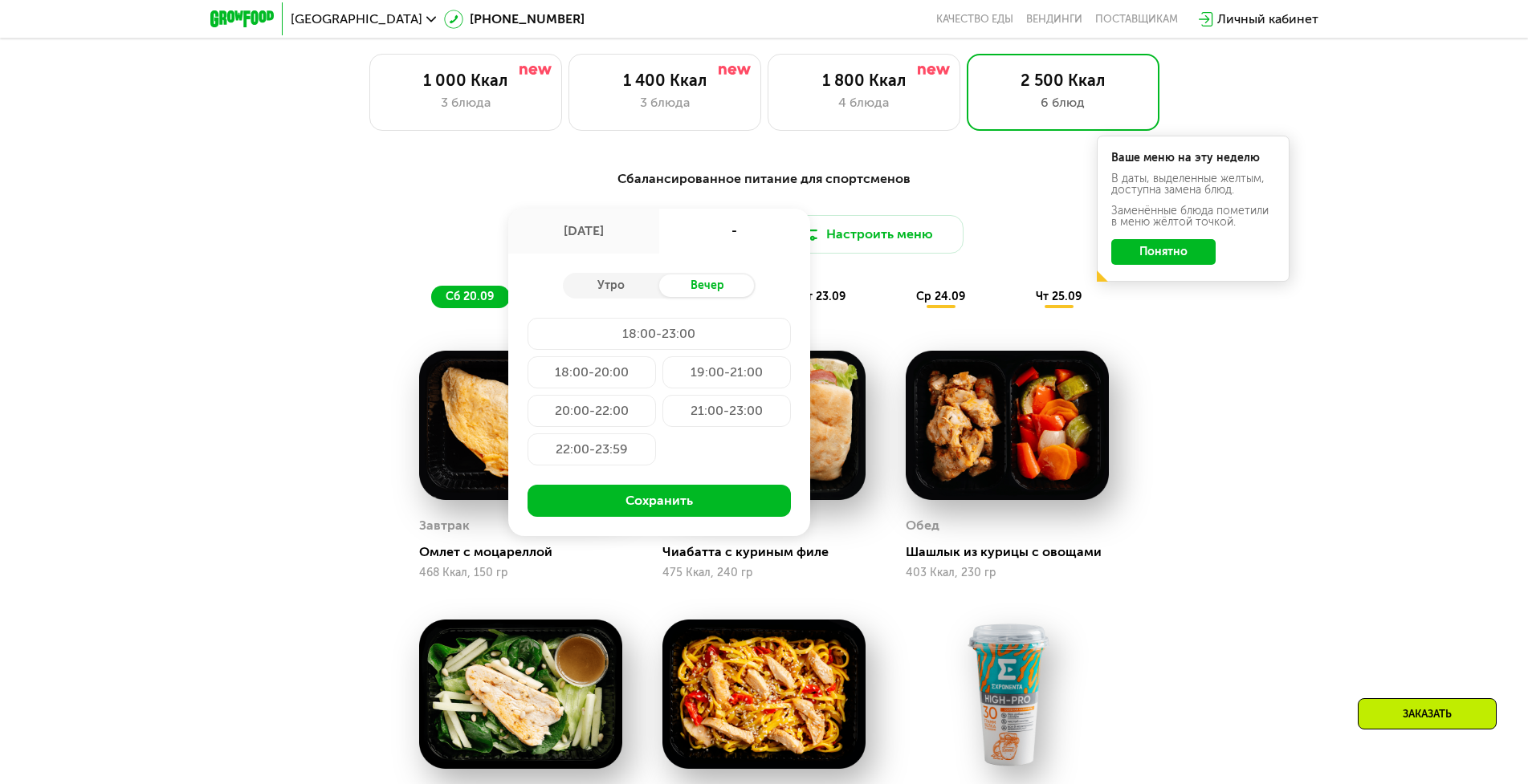
click at [718, 418] on div "21:00-23:00" at bounding box center [727, 410] width 129 height 32
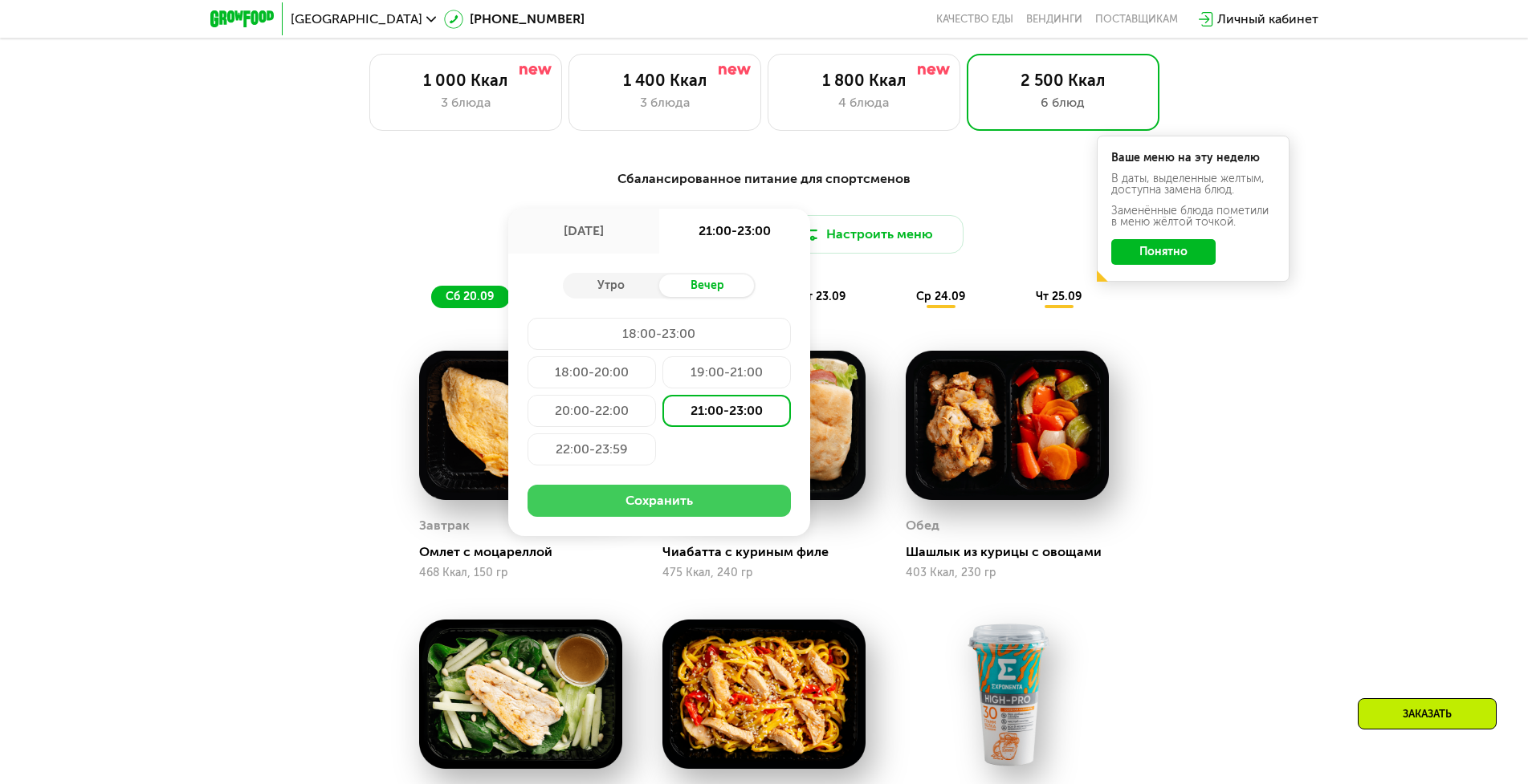
click at [714, 511] on button "Сохранить" at bounding box center [659, 500] width 263 height 32
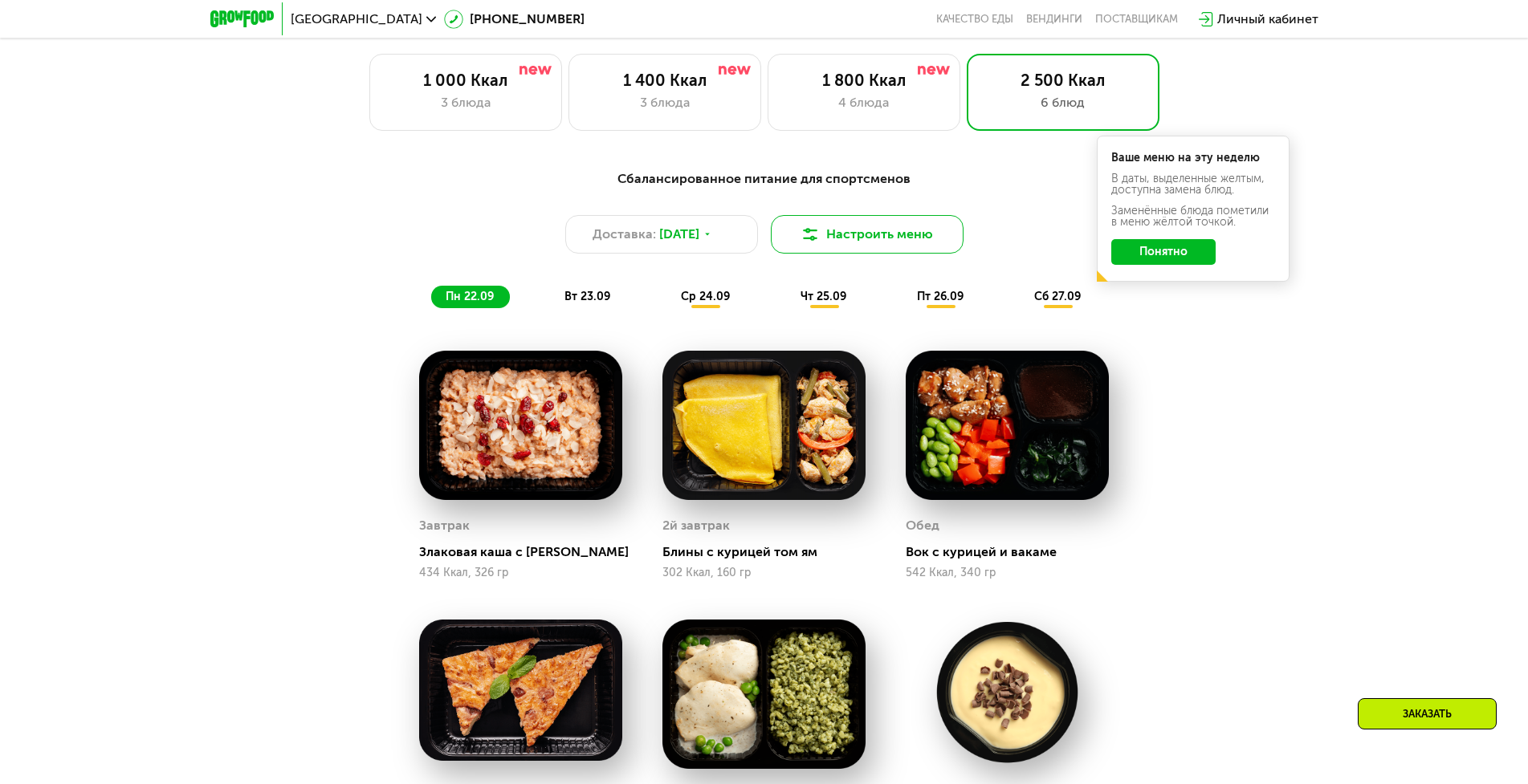
click at [856, 240] on button "Настроить меню" at bounding box center [867, 234] width 193 height 39
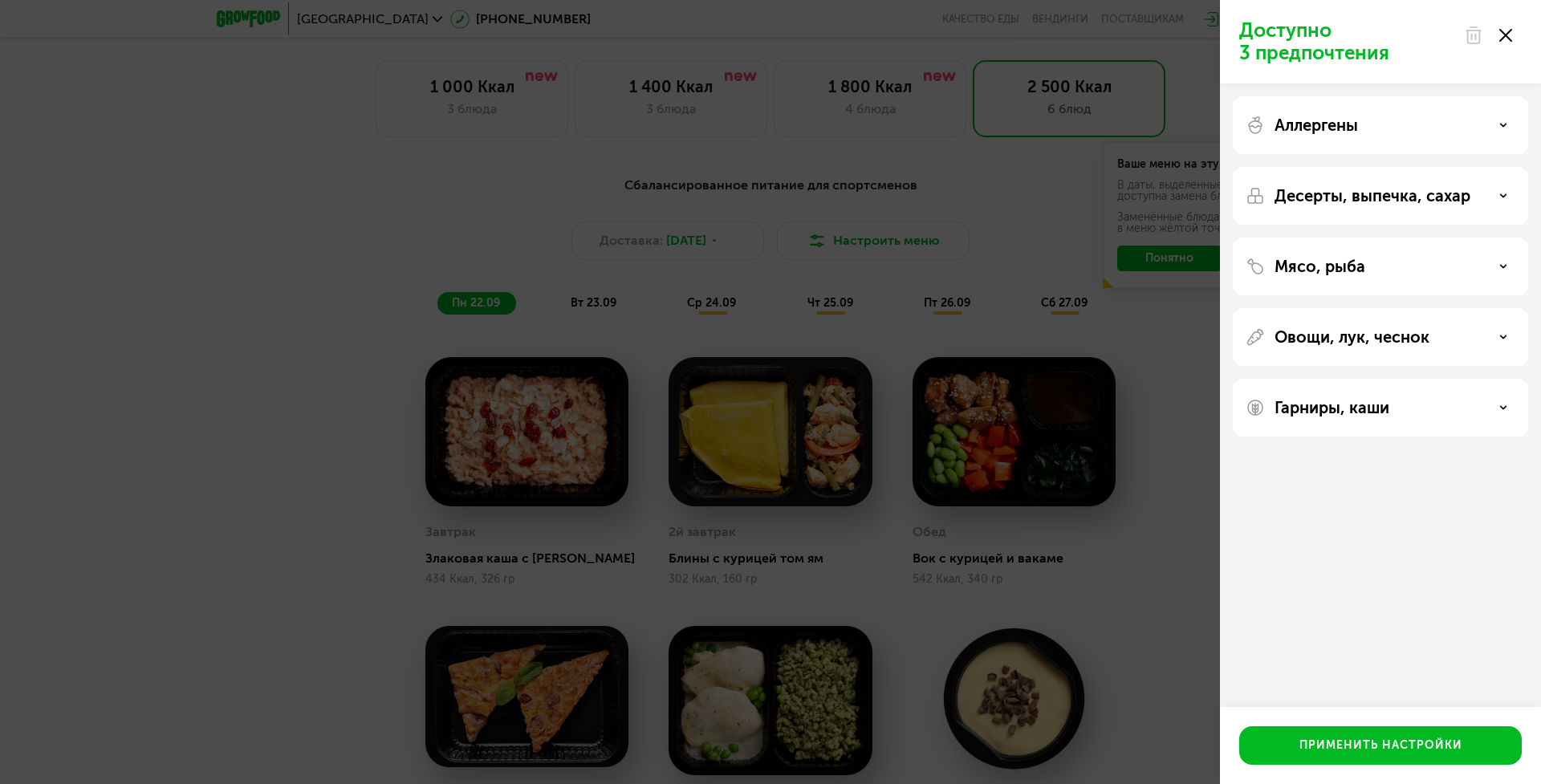
click at [1357, 117] on p "Аллергены" at bounding box center [1316, 125] width 84 height 19
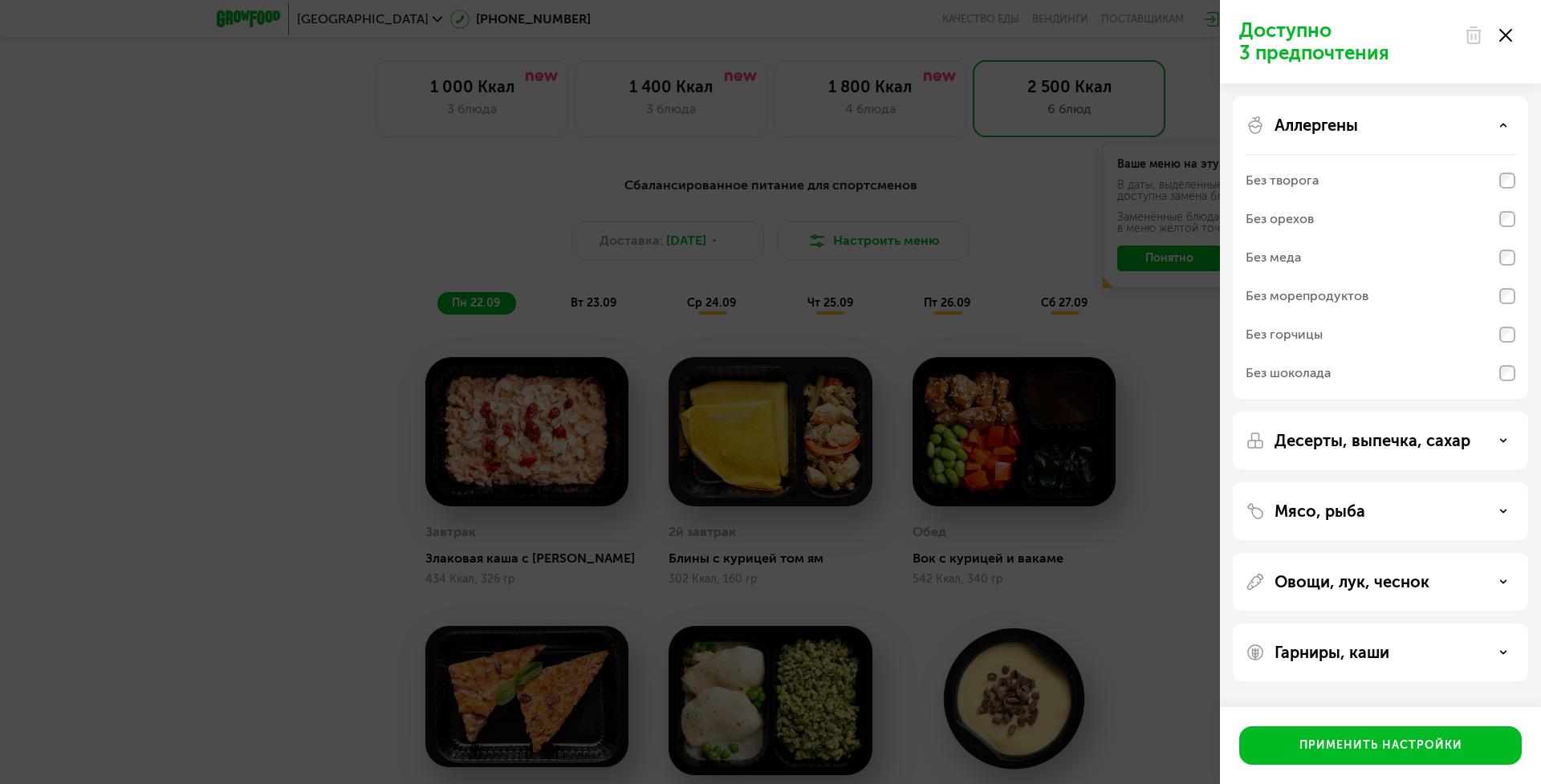
click at [1356, 122] on p "Аллергены" at bounding box center [1316, 125] width 84 height 19
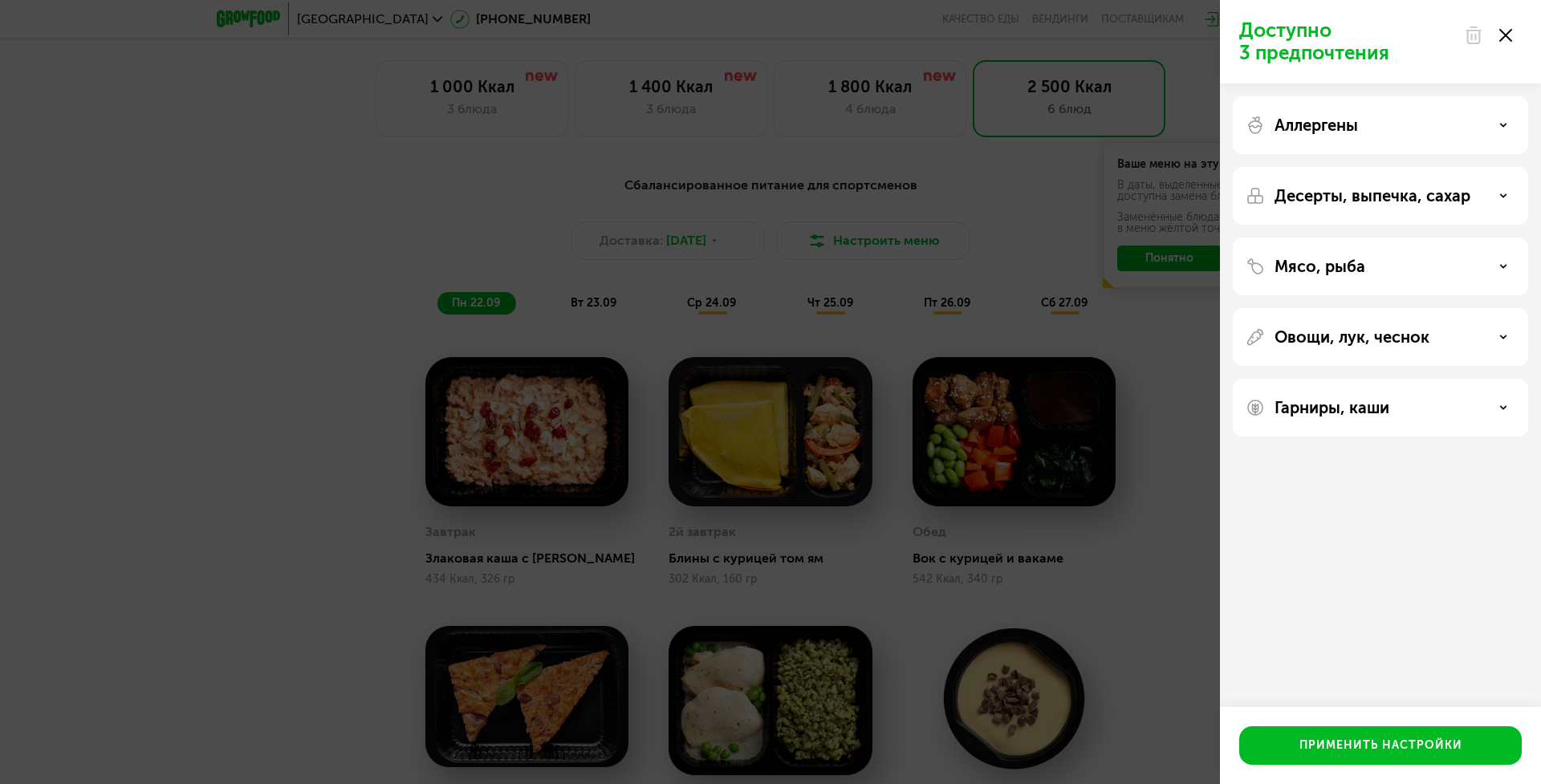
click at [1351, 203] on p "Десерты, выпечка, сахар" at bounding box center [1373, 196] width 196 height 19
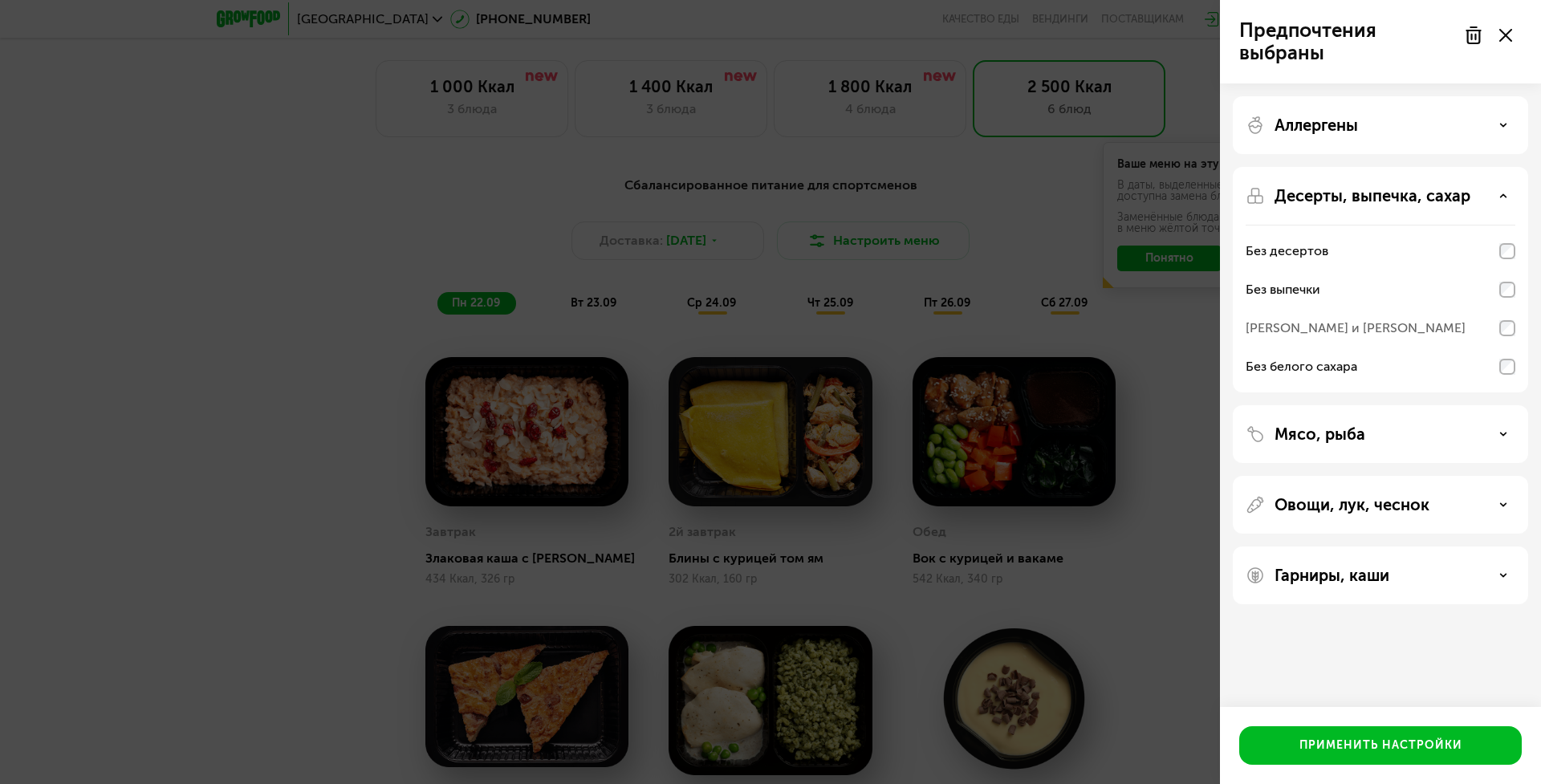
click at [1429, 198] on p "Десерты, выпечка, сахар" at bounding box center [1373, 196] width 196 height 19
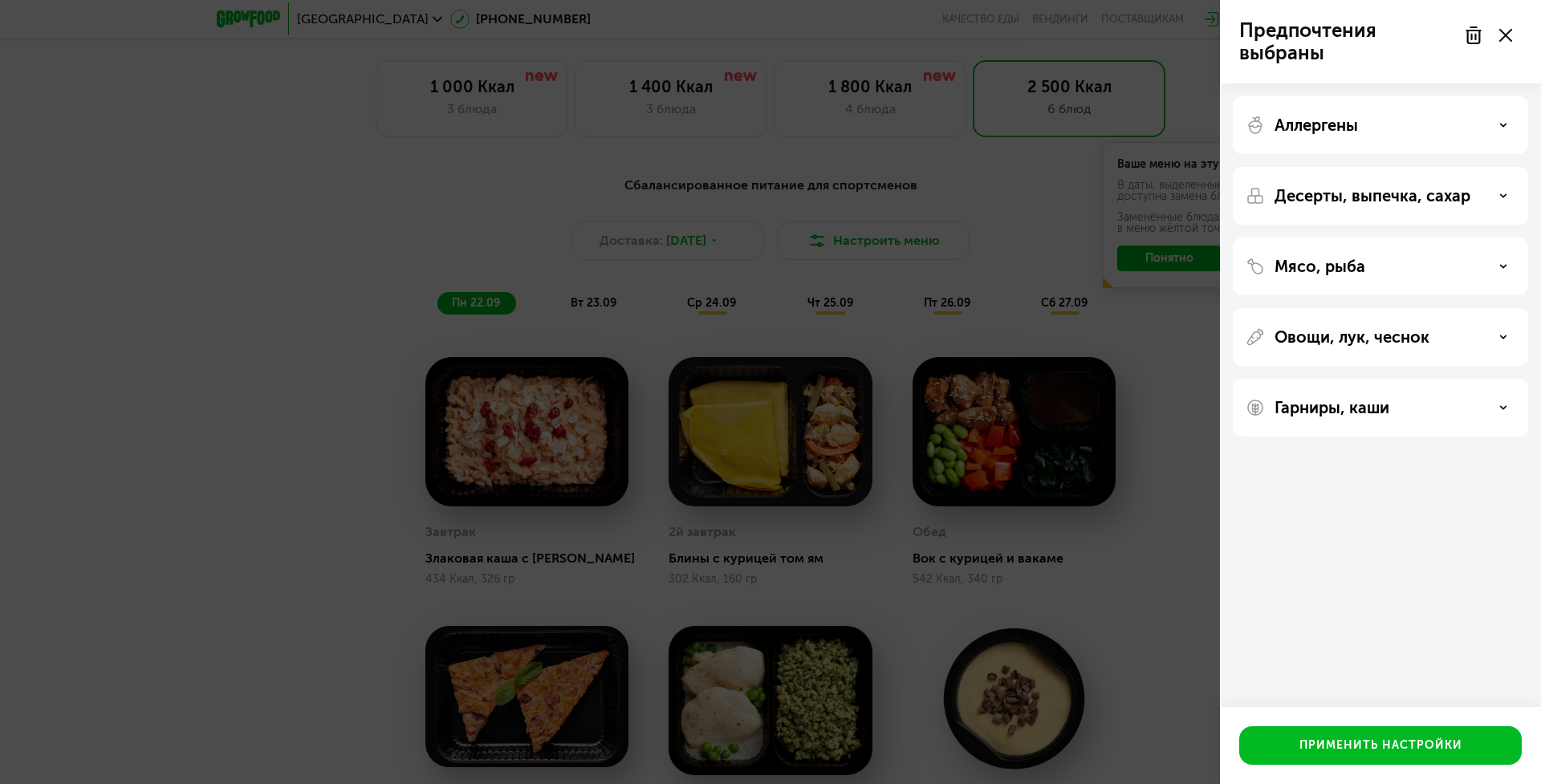
click at [1426, 204] on p "Десерты, выпечка, сахар" at bounding box center [1373, 196] width 196 height 19
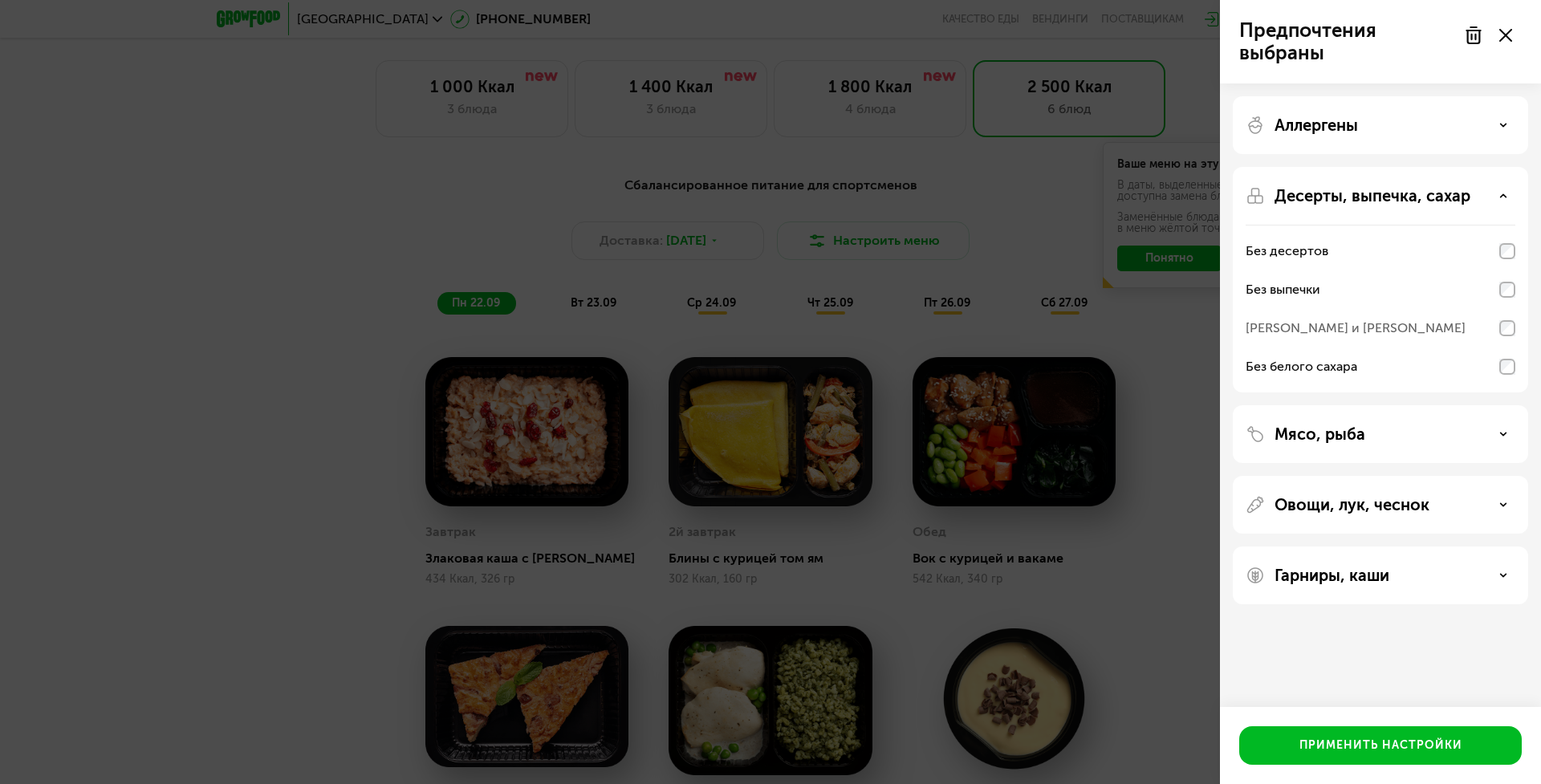
click at [1426, 200] on p "Десерты, выпечка, сахар" at bounding box center [1373, 196] width 196 height 19
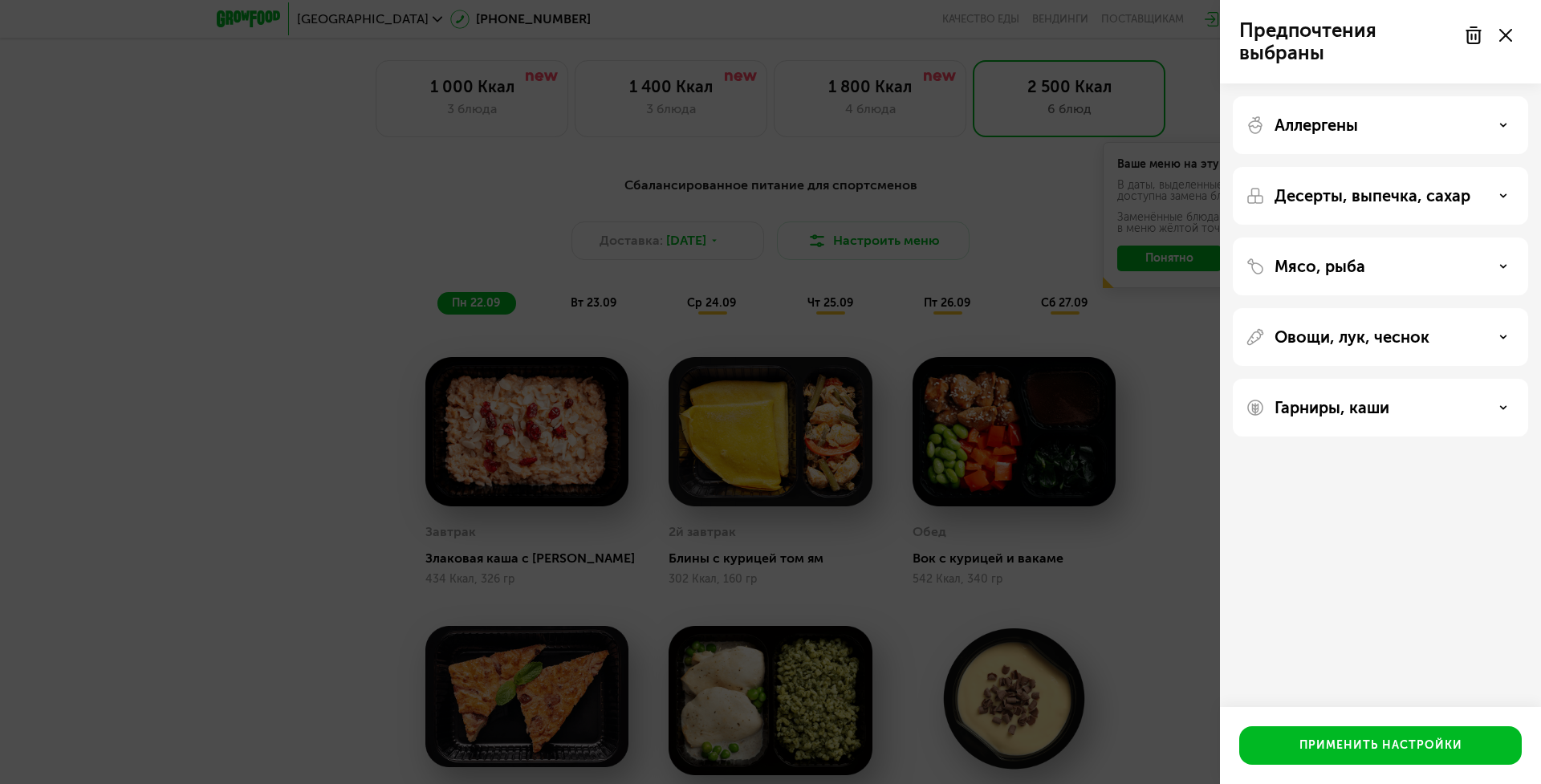
click at [1433, 276] on div "Мясо, рыба" at bounding box center [1381, 267] width 295 height 58
click at [1432, 267] on div "Мясо, рыба" at bounding box center [1381, 267] width 270 height 19
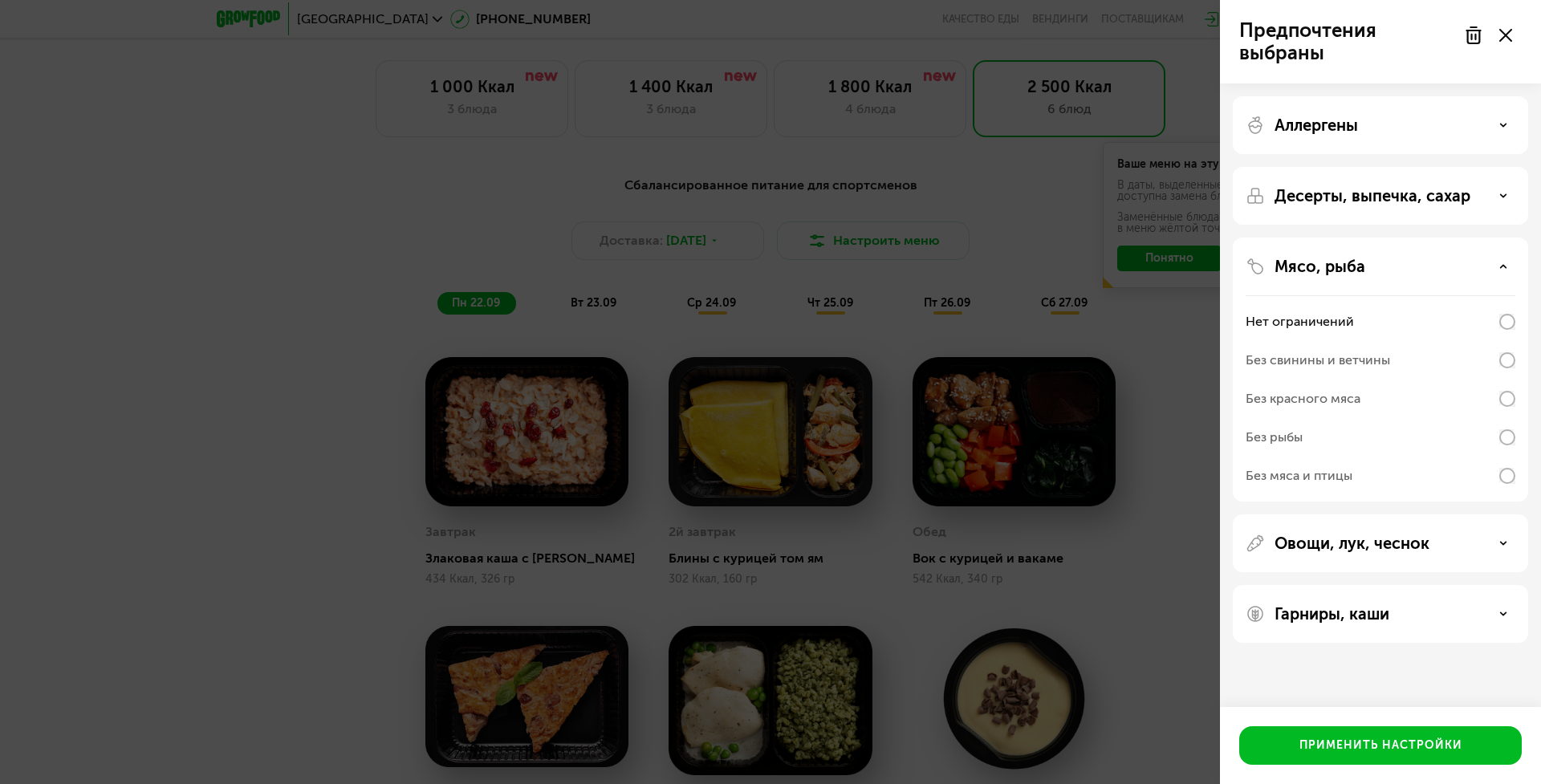
click at [1432, 267] on div "Мясо, рыба" at bounding box center [1381, 267] width 270 height 19
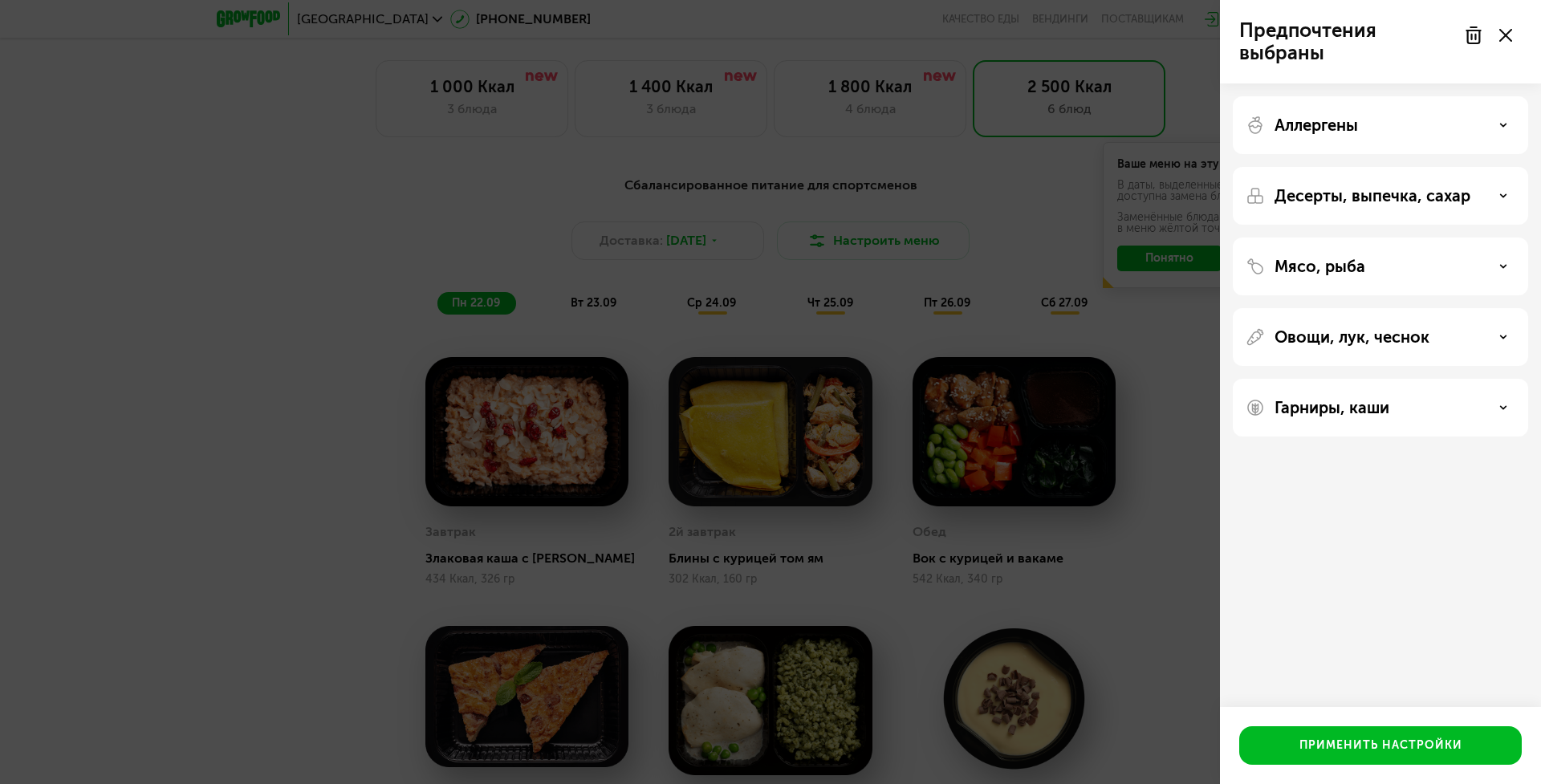
click at [1423, 329] on p "Овощи, лук, чеснок" at bounding box center [1352, 337] width 155 height 19
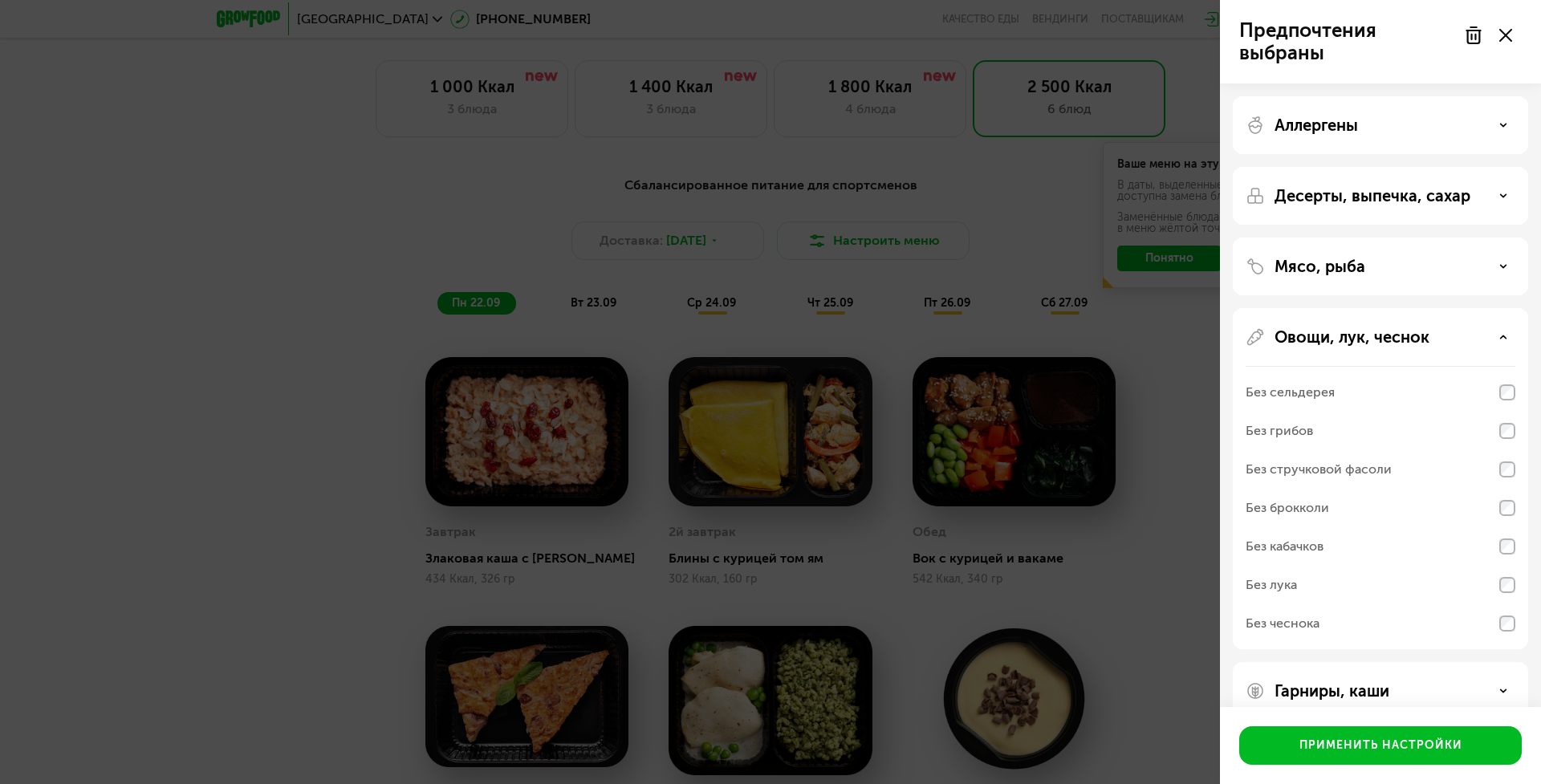
click at [1423, 329] on p "Овощи, лук, чеснок" at bounding box center [1352, 337] width 155 height 19
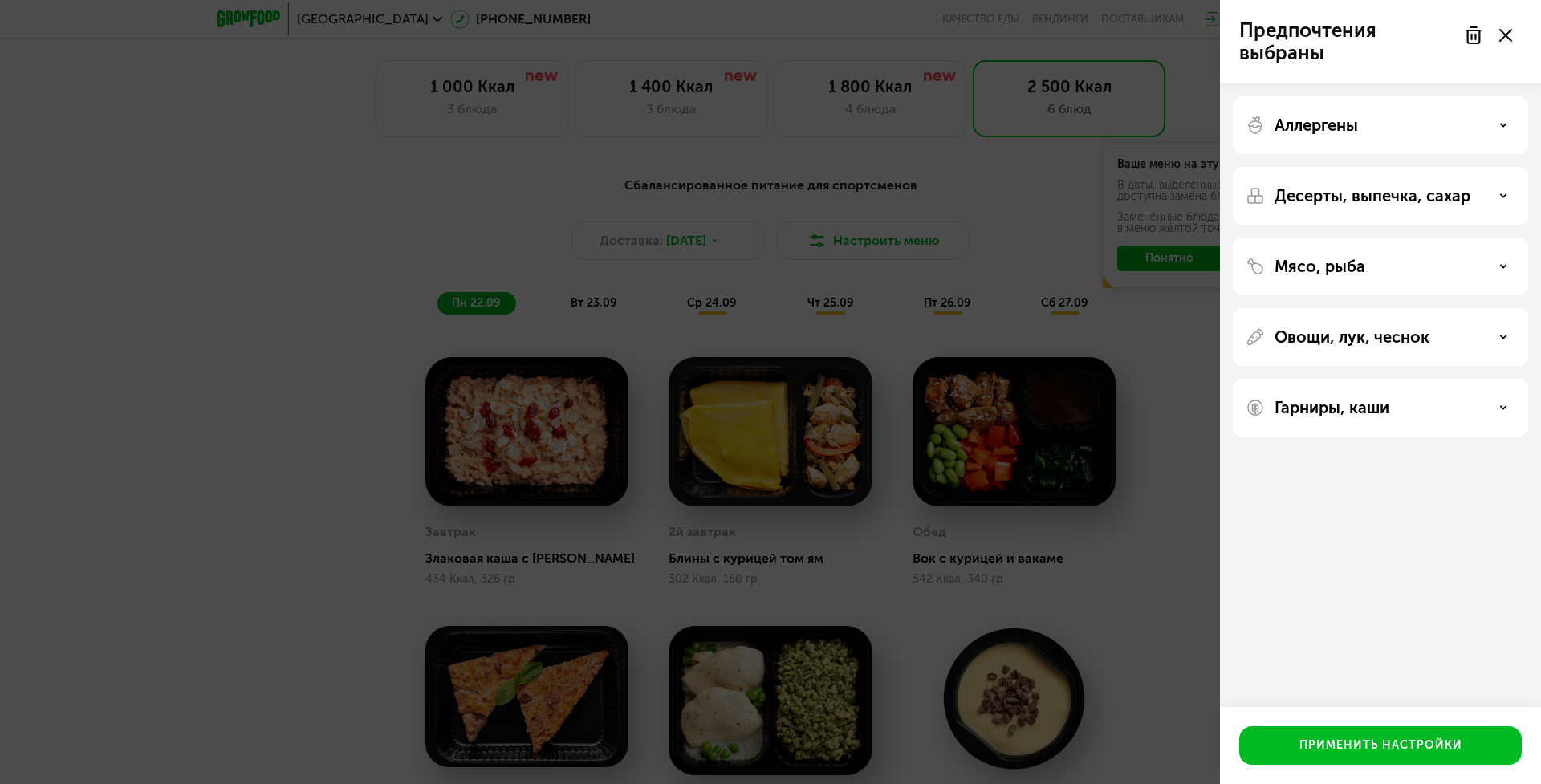
click at [1414, 392] on div "Гарниры, каши" at bounding box center [1381, 408] width 295 height 58
click at [1414, 404] on div "Гарниры, каши" at bounding box center [1381, 408] width 270 height 19
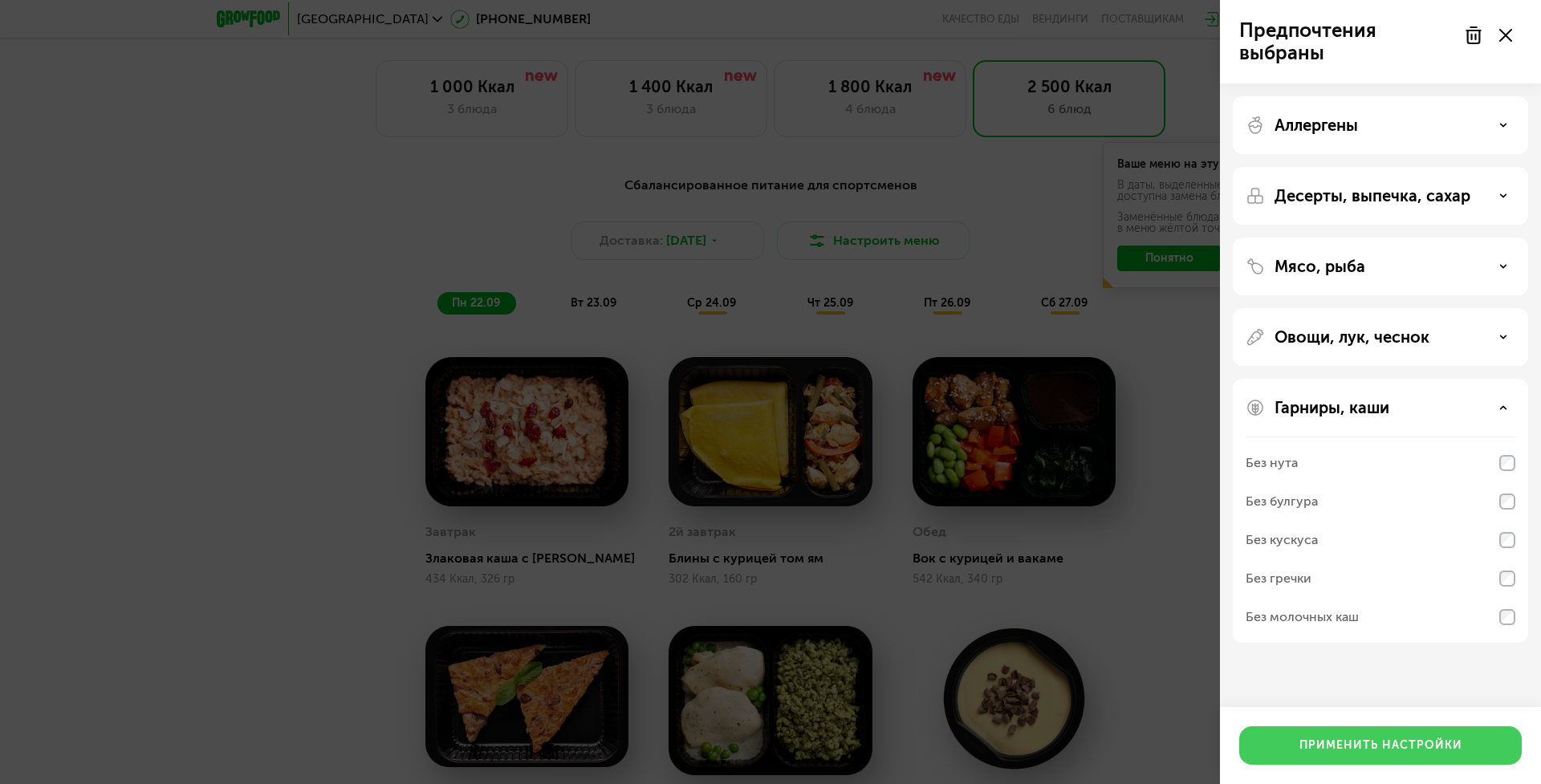
click at [1442, 748] on div "Применить настройки" at bounding box center [1381, 745] width 163 height 16
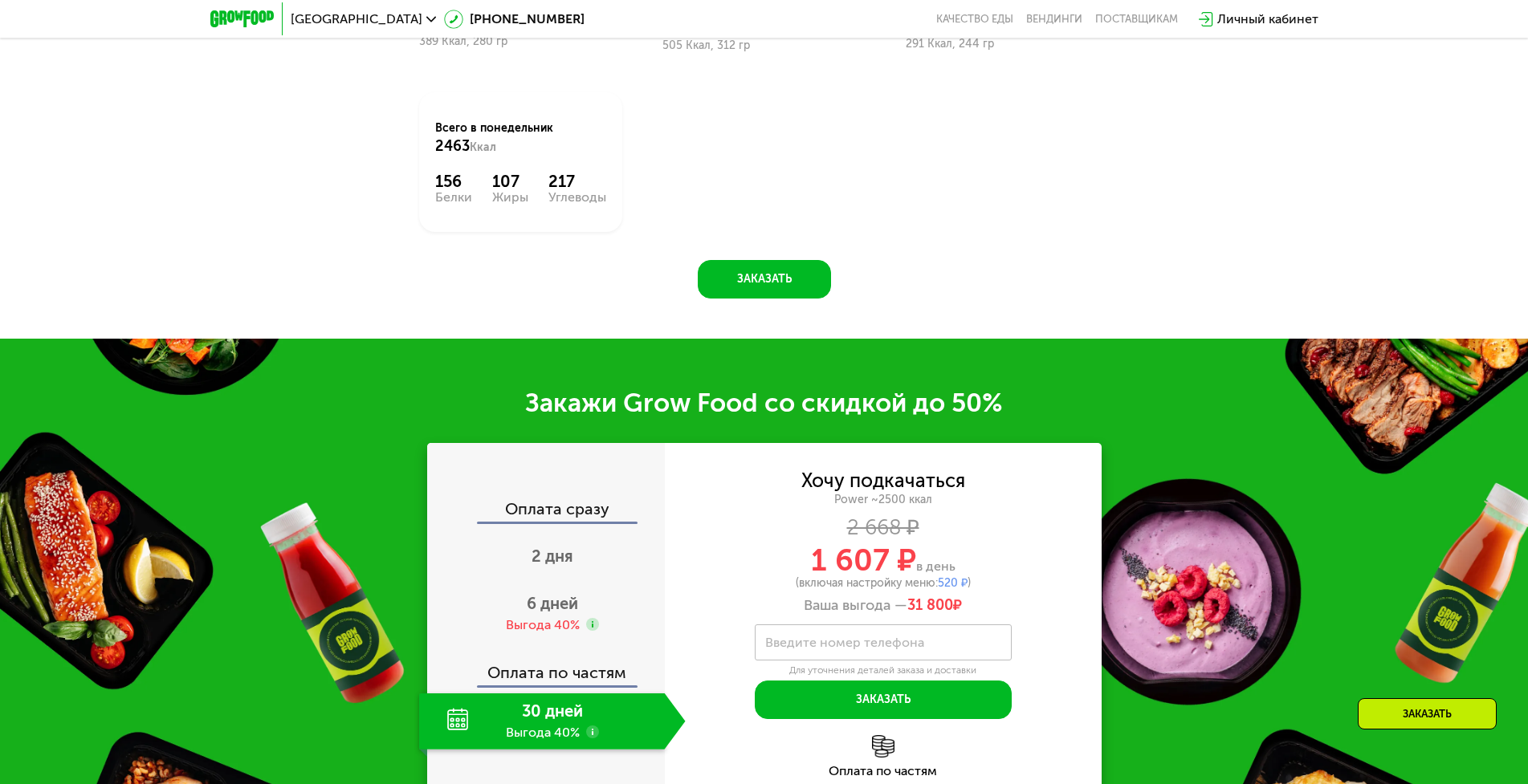
scroll to position [2247, 0]
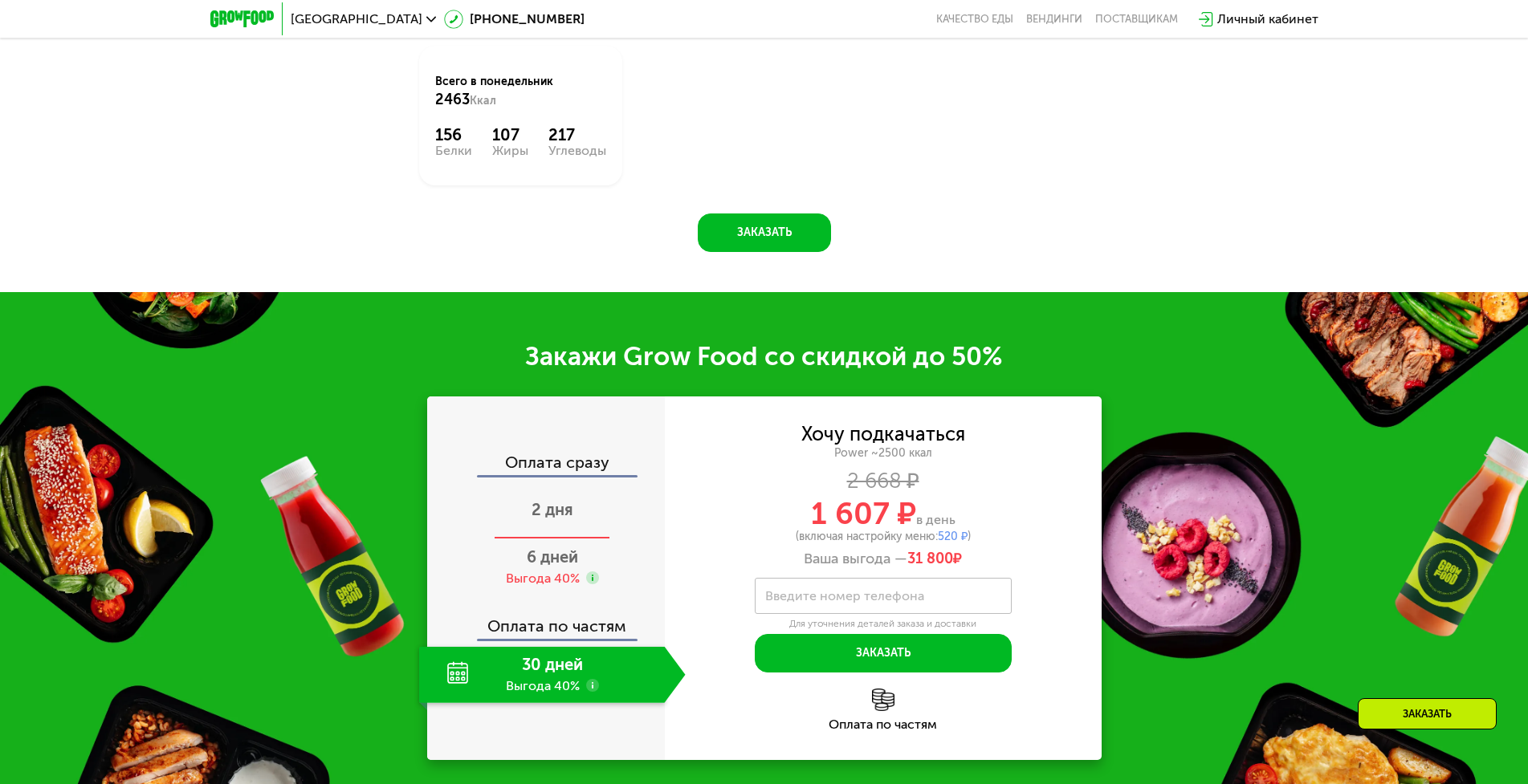
click at [546, 526] on div "2 дня" at bounding box center [553, 512] width 267 height 56
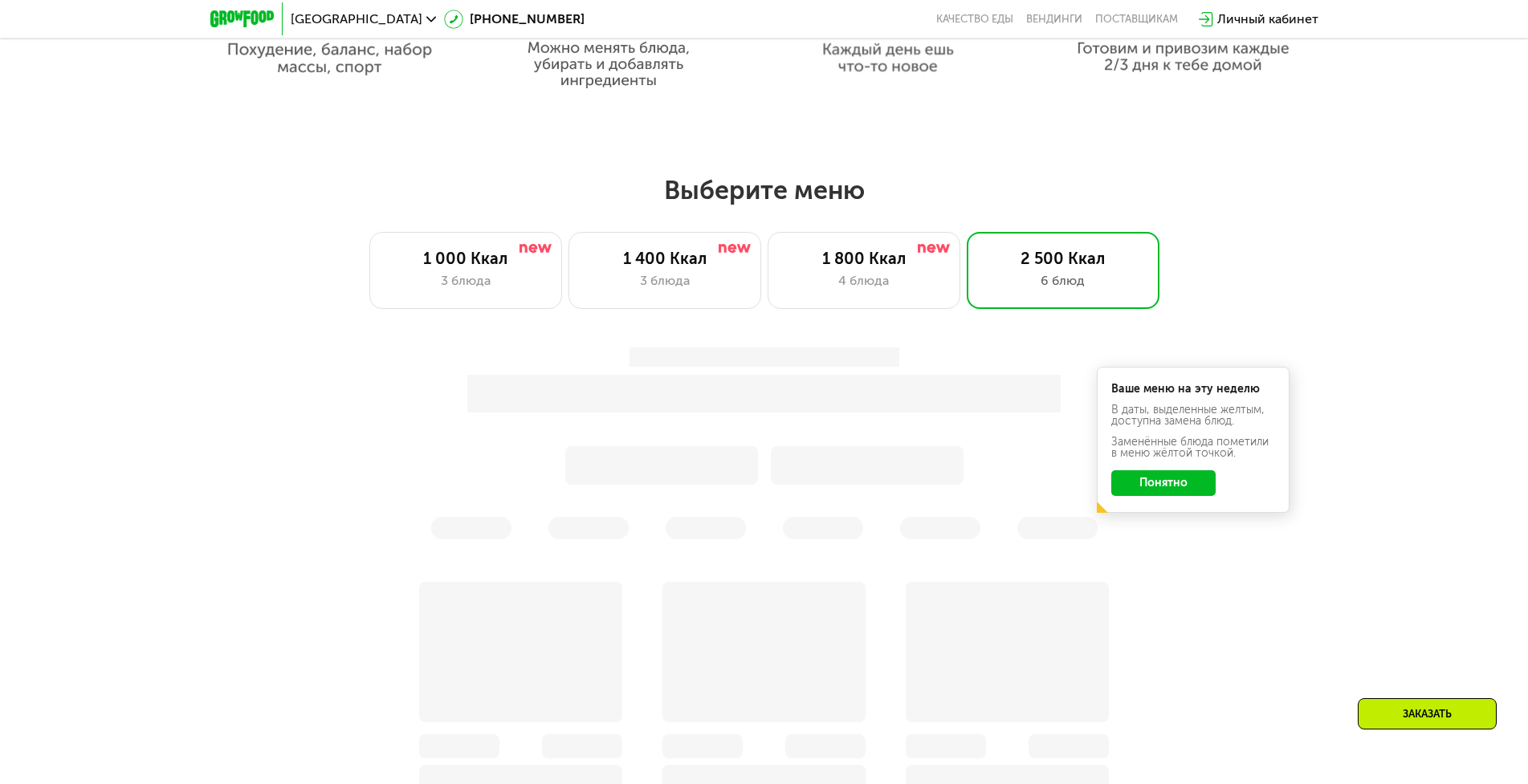
scroll to position [1321, 0]
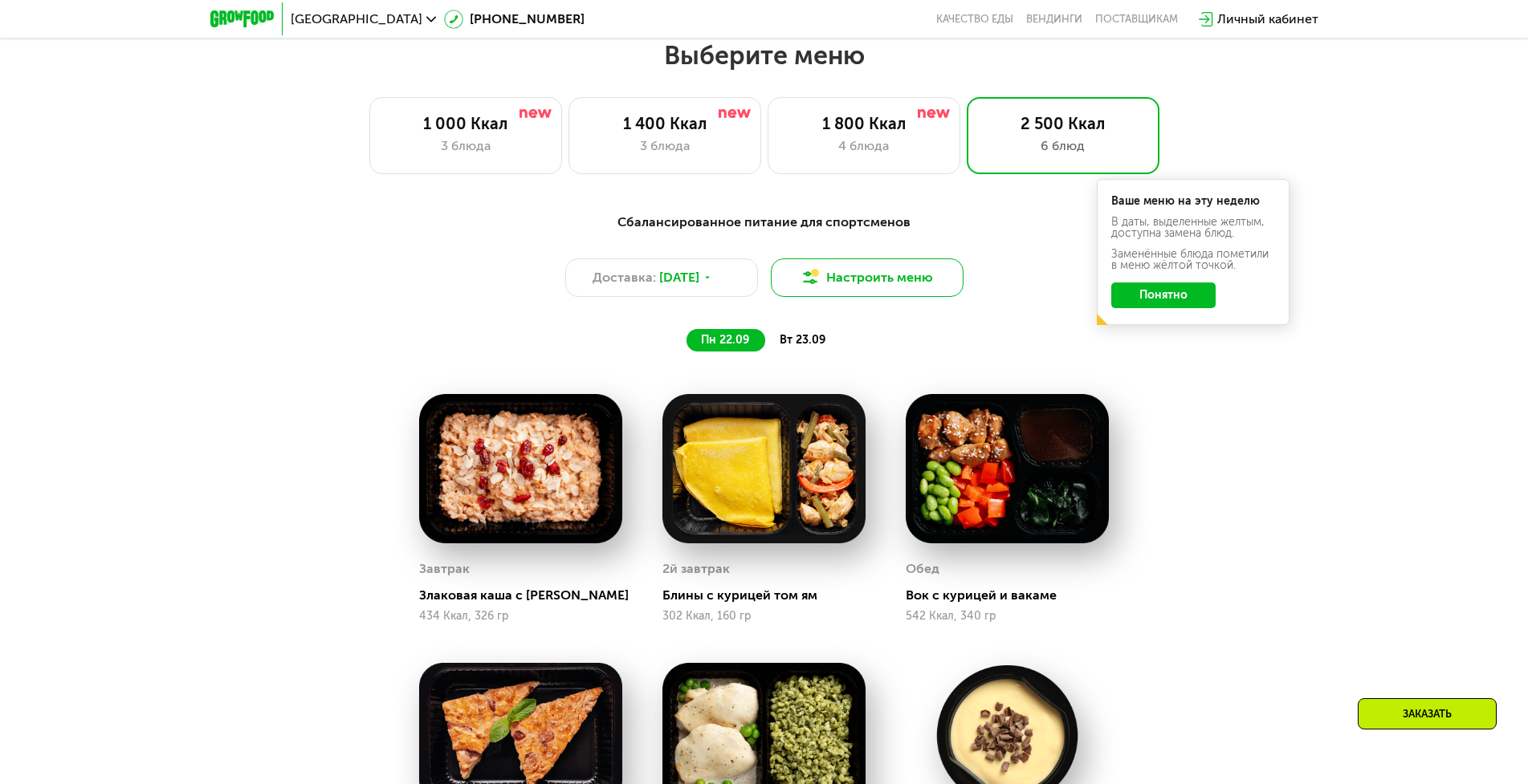
click at [849, 276] on button "Настроить меню" at bounding box center [867, 277] width 193 height 39
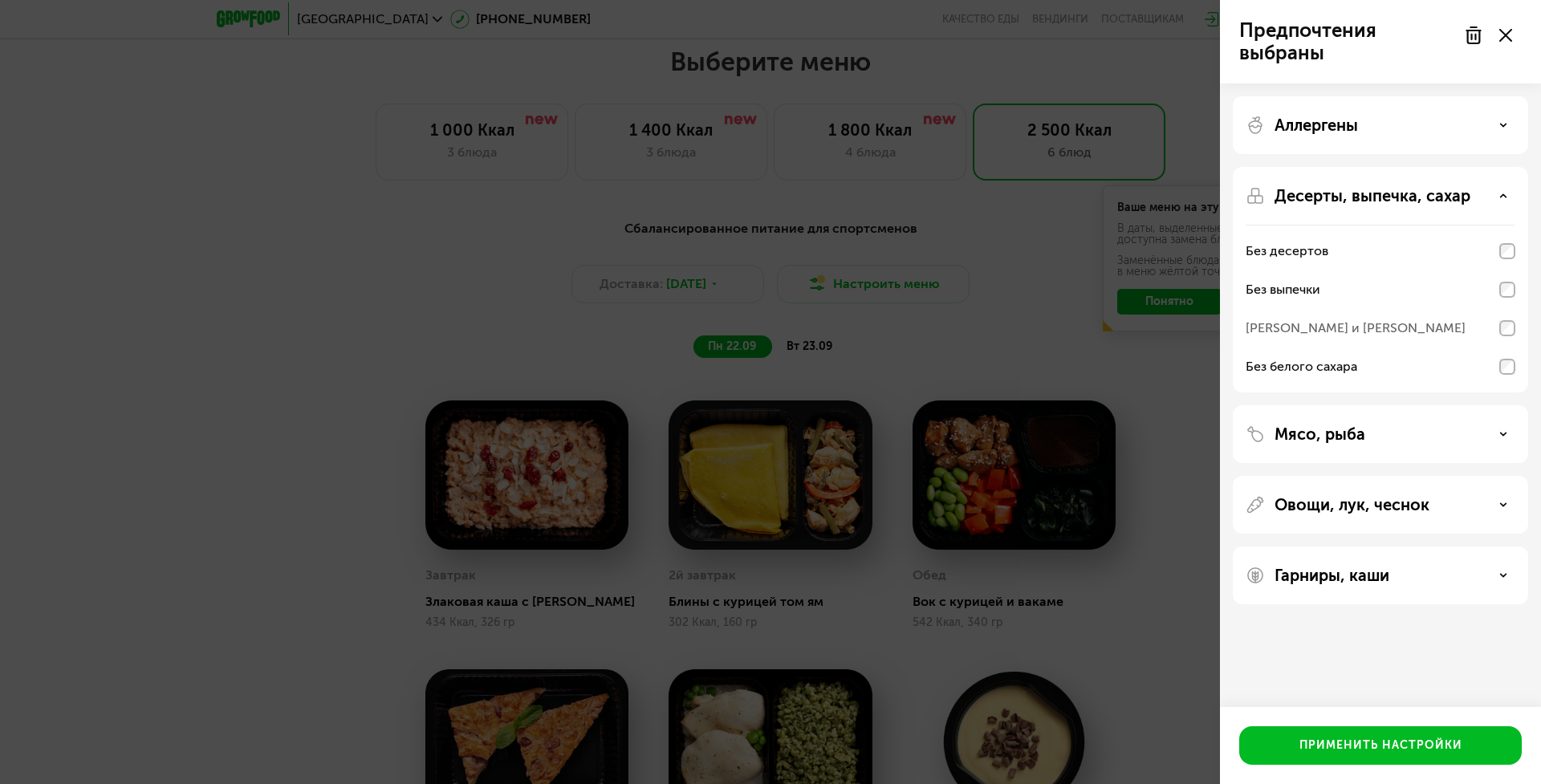
click at [1501, 249] on div "Без десертов" at bounding box center [1381, 251] width 270 height 39
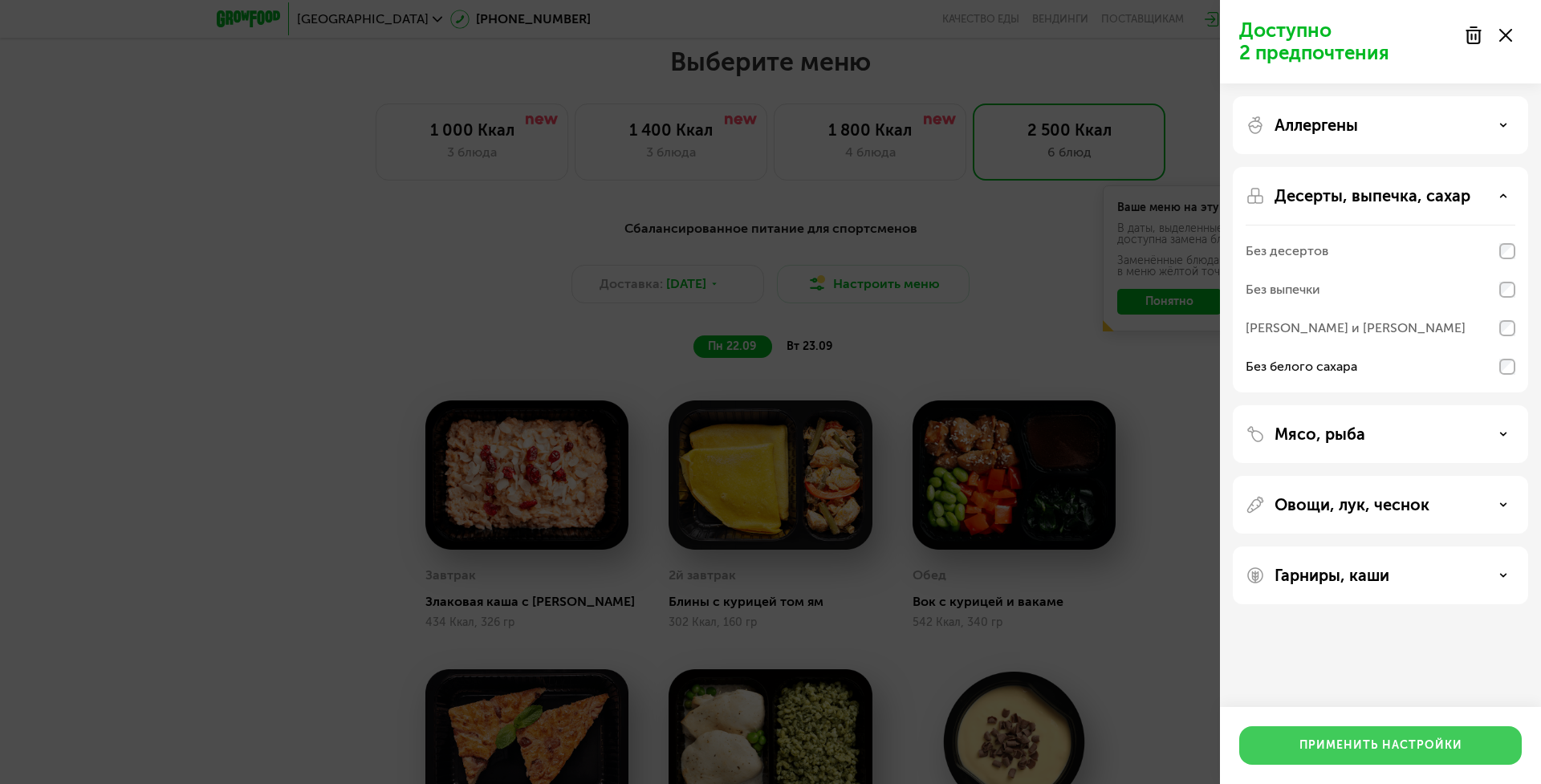
click at [1442, 750] on div "Применить настройки" at bounding box center [1381, 745] width 163 height 16
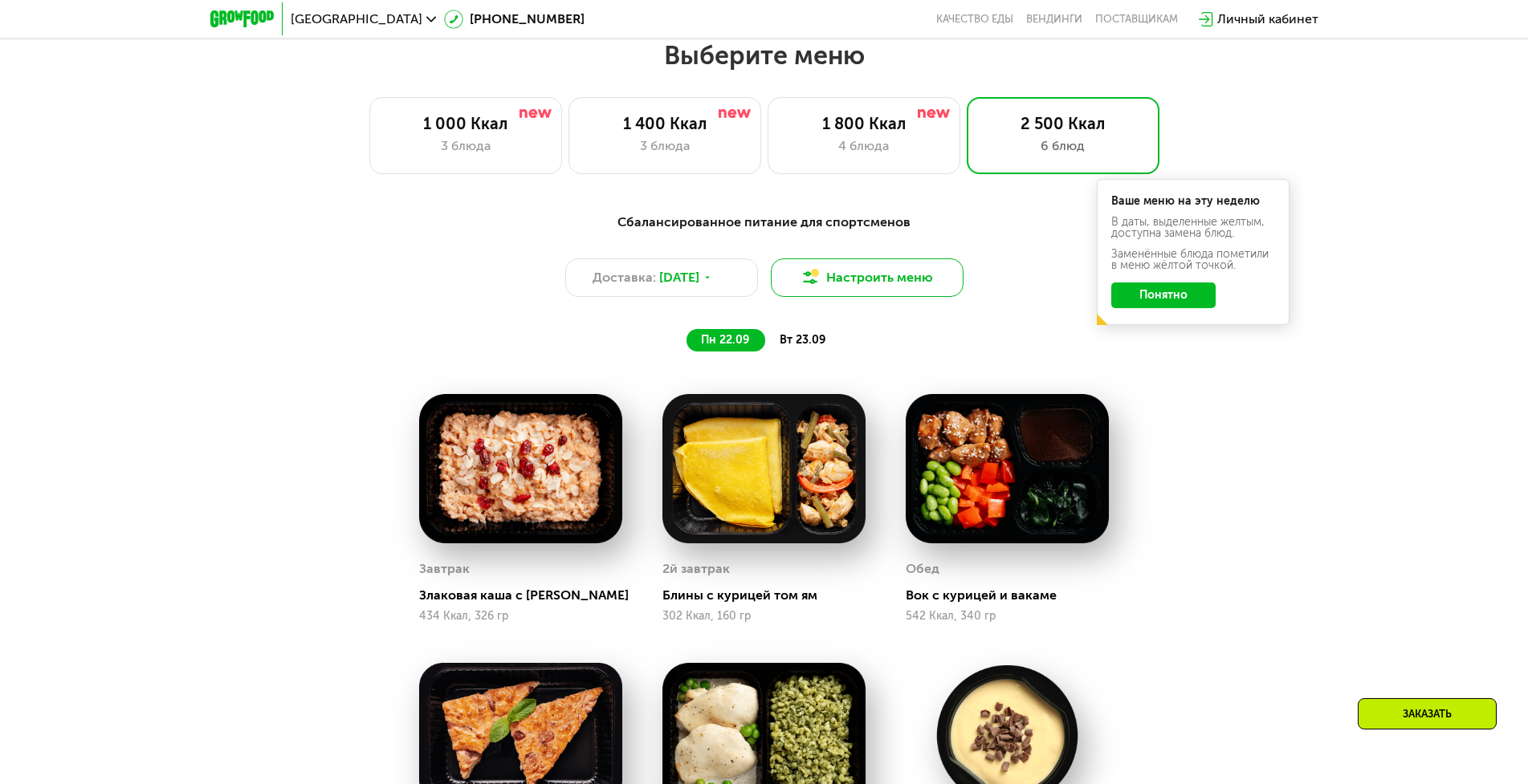
click at [909, 281] on button "Настроить меню" at bounding box center [867, 277] width 193 height 39
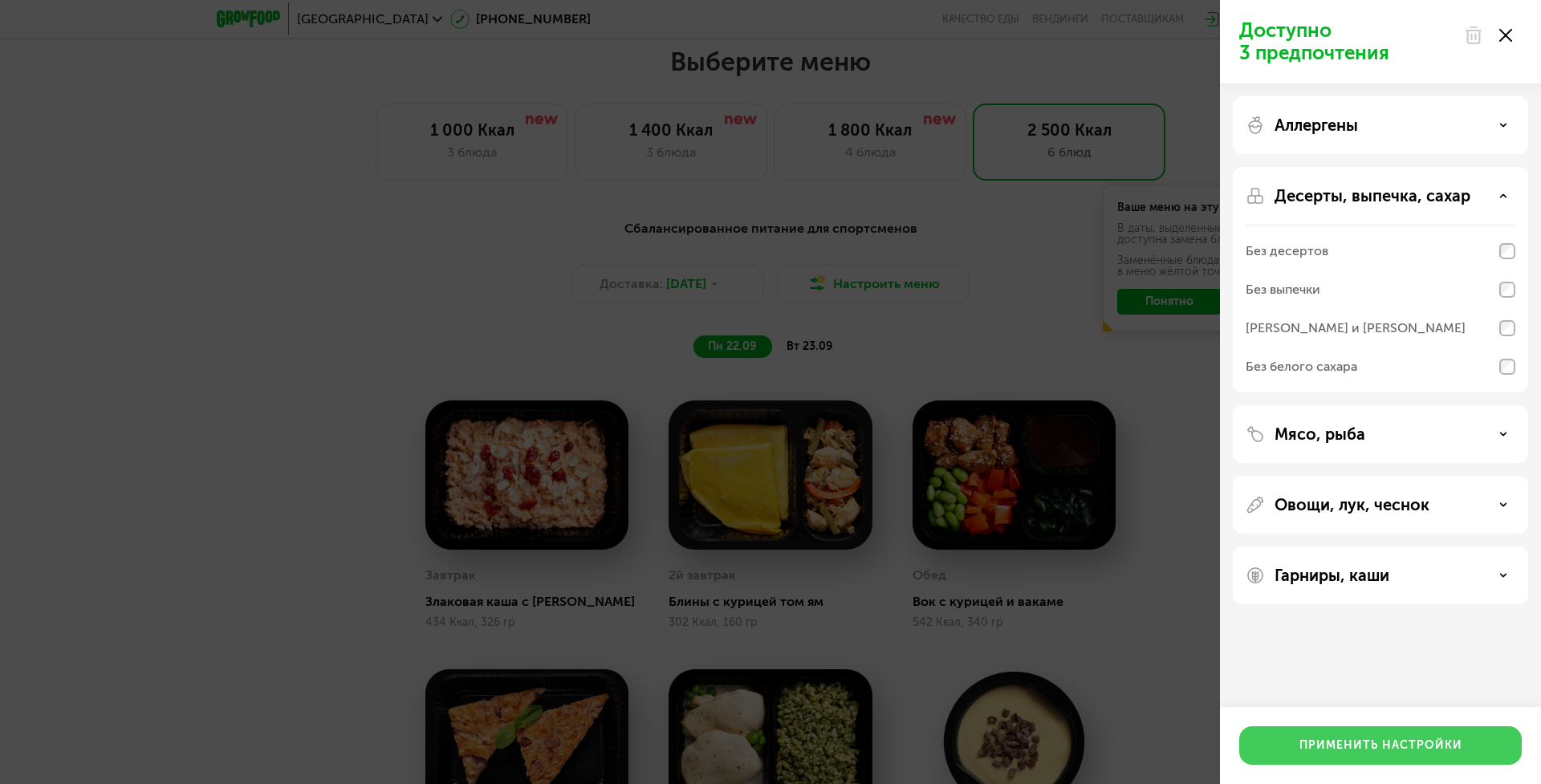
click at [1465, 742] on button "Применить настройки" at bounding box center [1381, 746] width 283 height 39
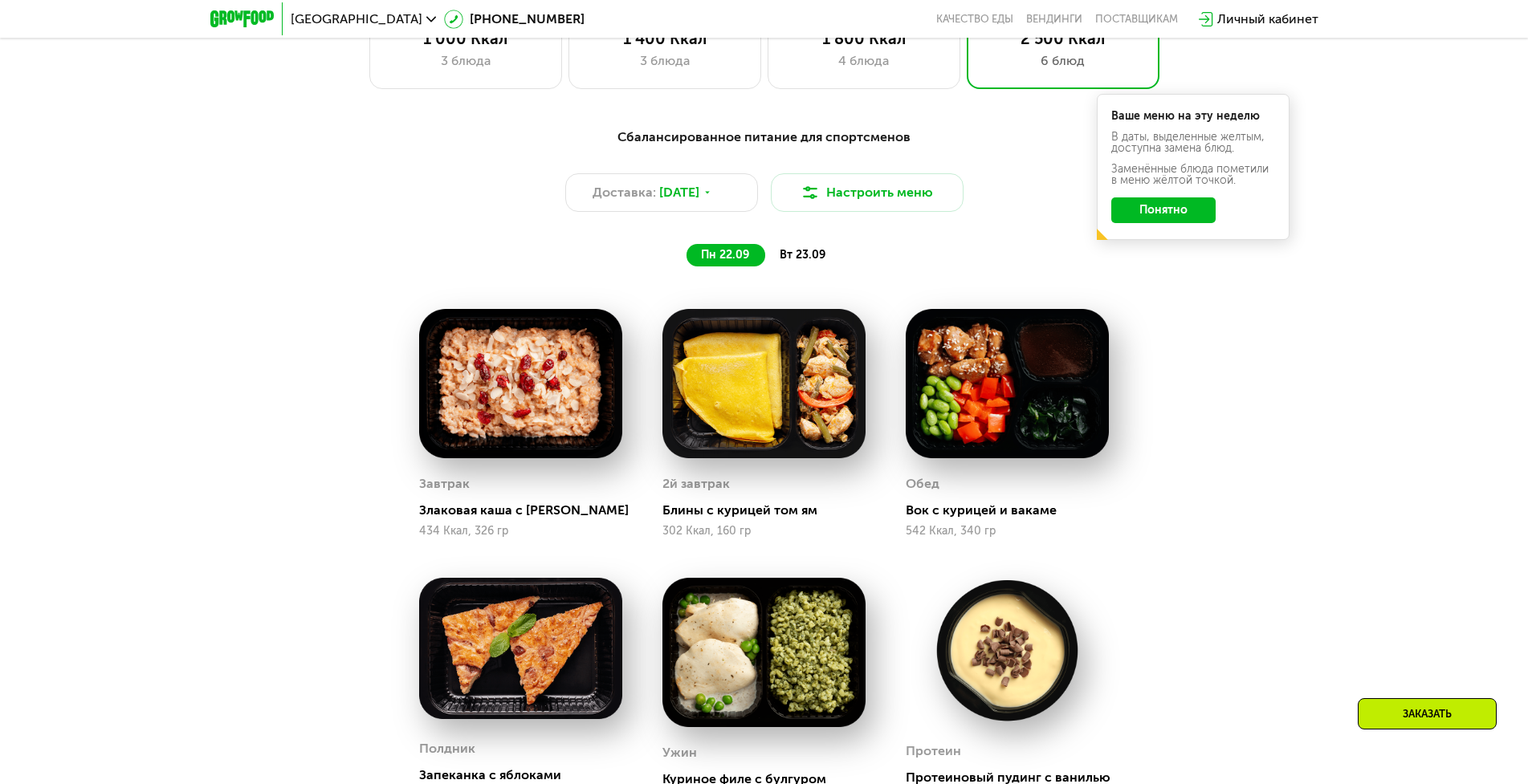
scroll to position [1562, 0]
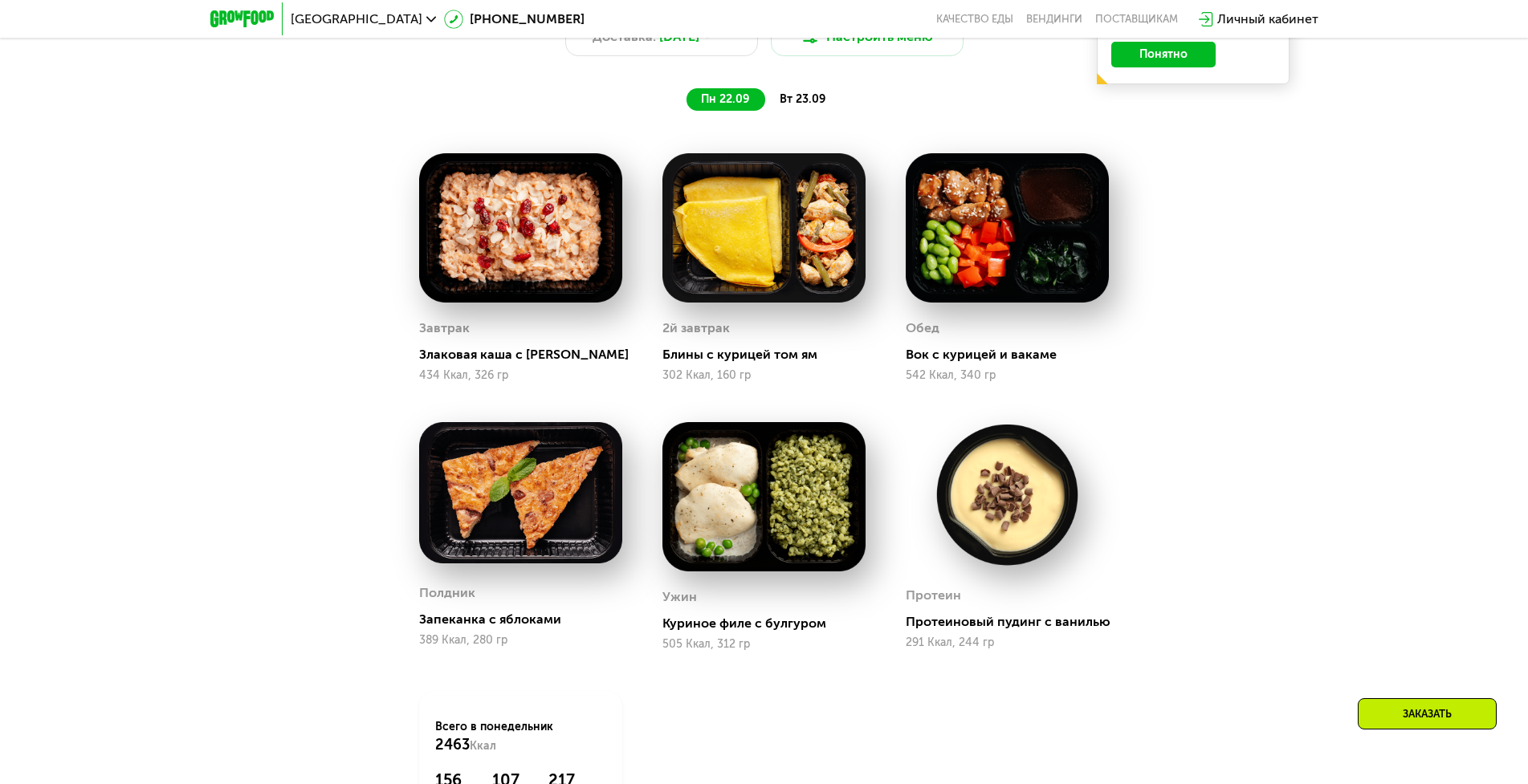
click at [812, 106] on span "вт 23.09" at bounding box center [803, 99] width 46 height 13
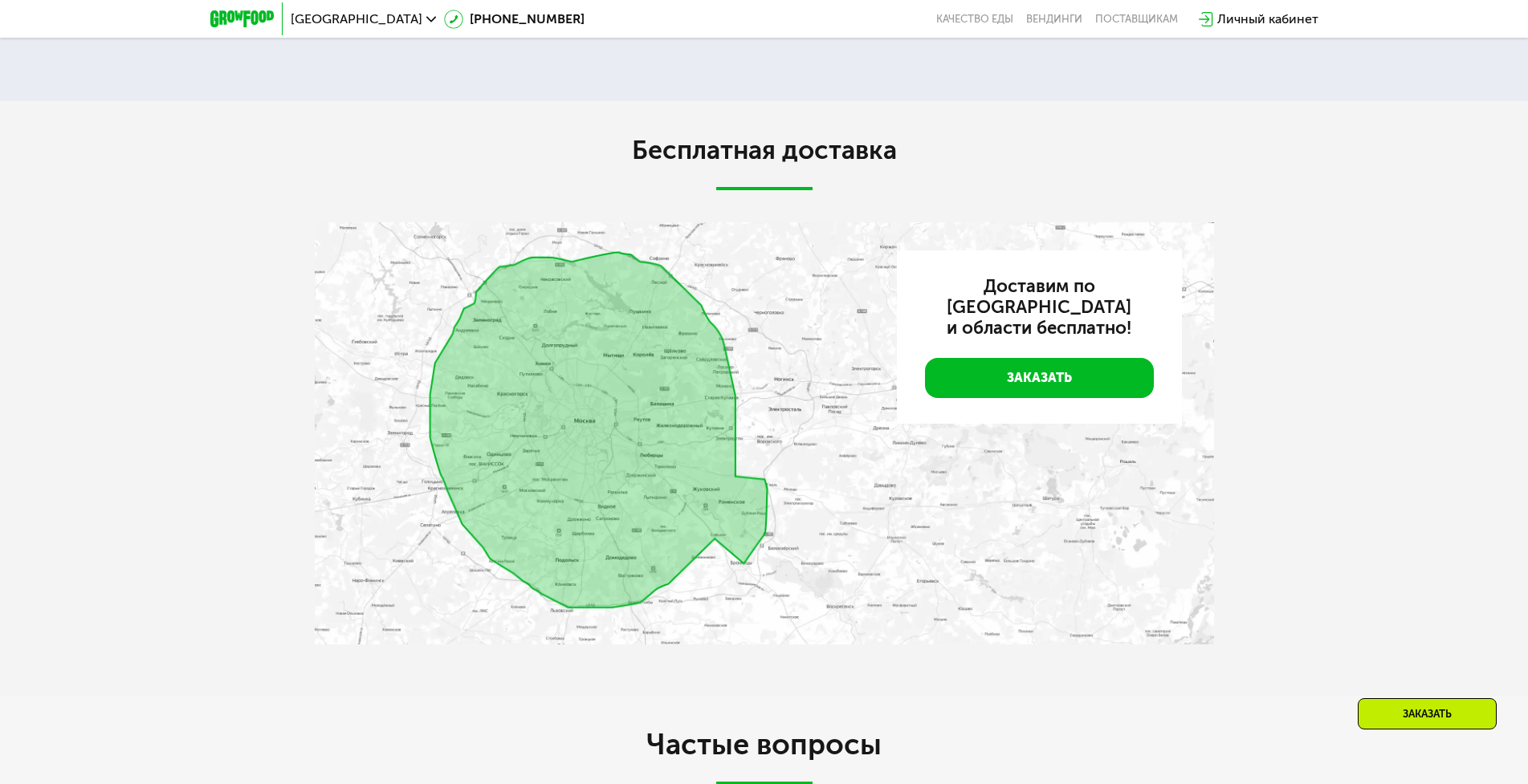
scroll to position [4371, 0]
